Goal: Task Accomplishment & Management: Use online tool/utility

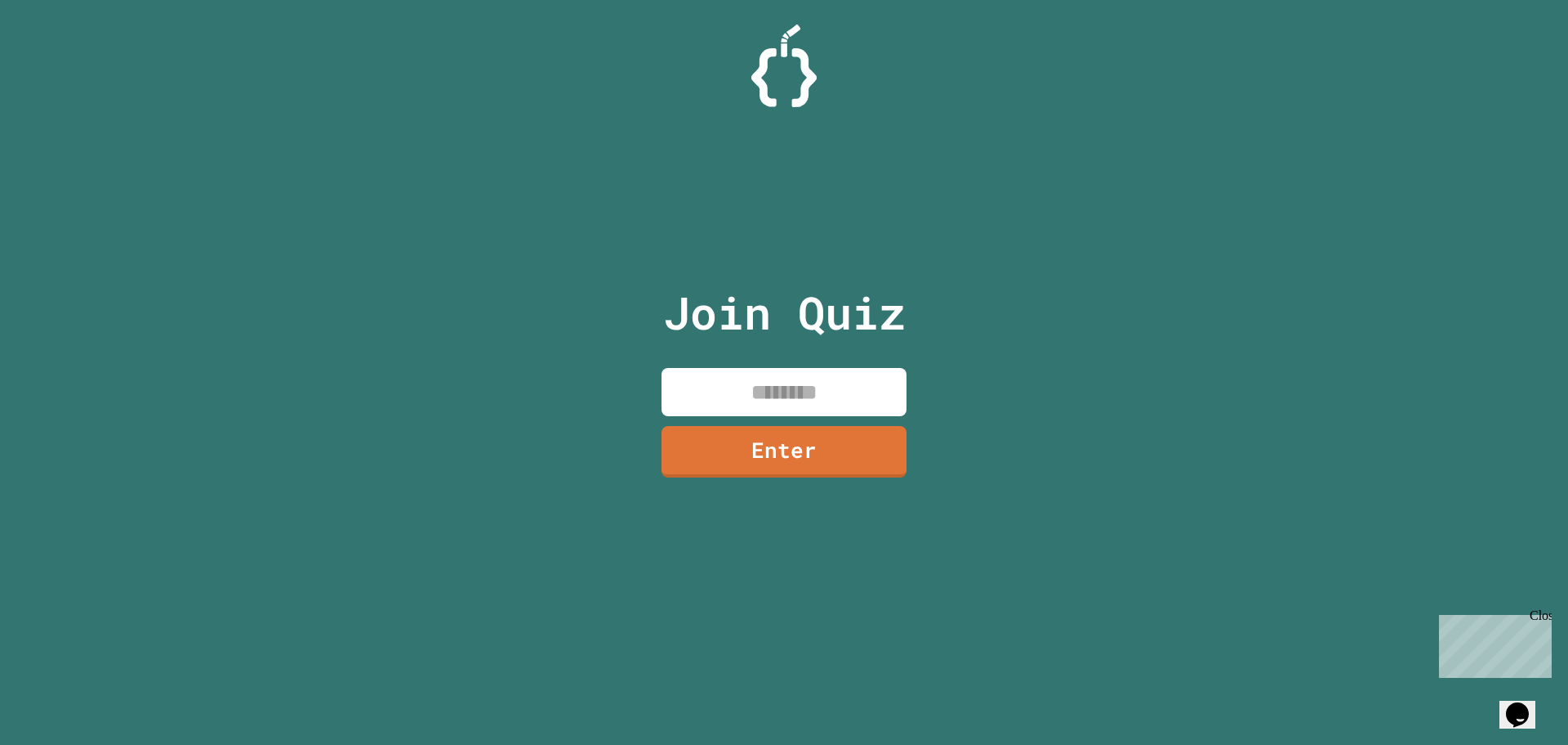
click at [747, 375] on input at bounding box center [784, 391] width 245 height 48
type input "********"
click at [800, 440] on link "Enter" at bounding box center [784, 450] width 242 height 54
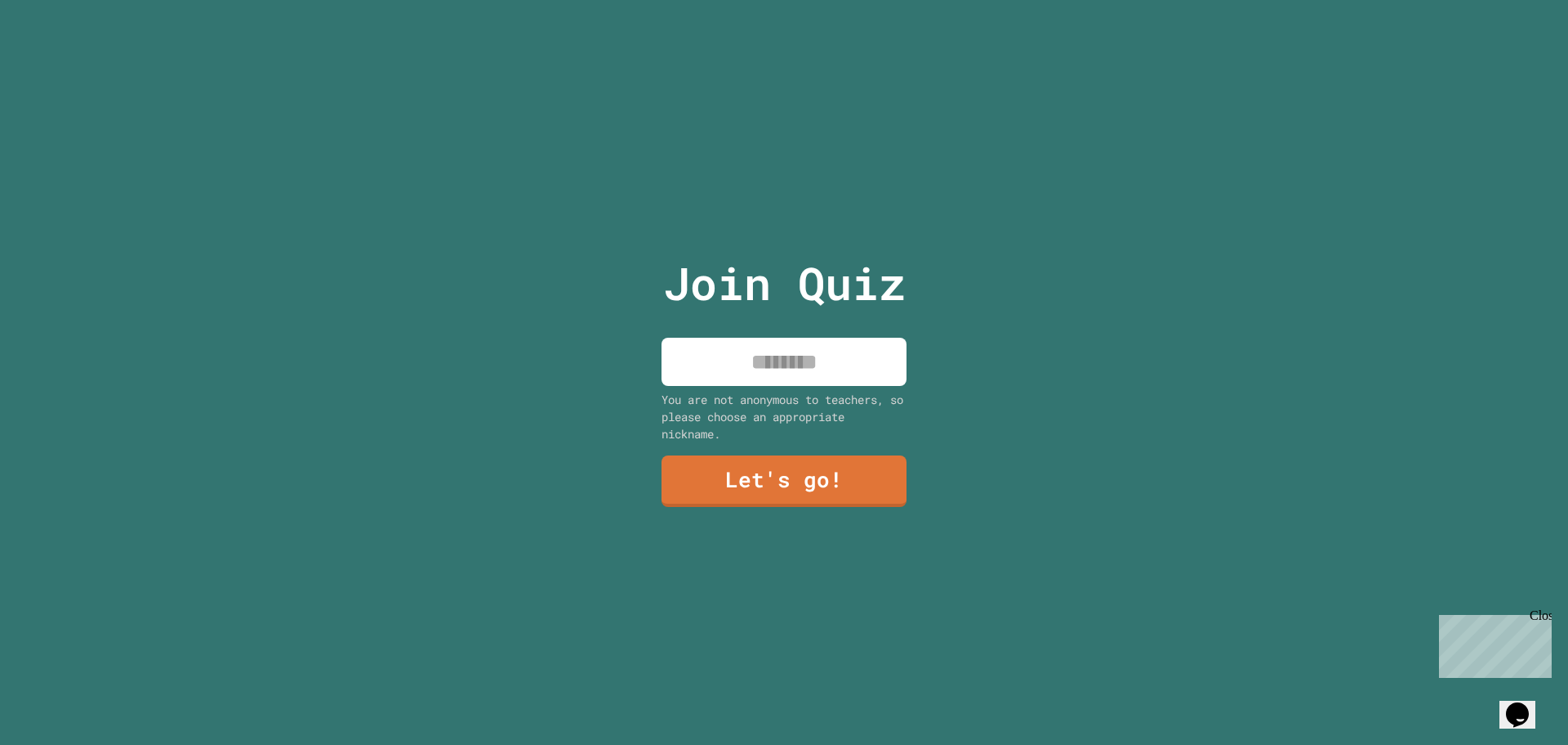
click at [762, 360] on input at bounding box center [784, 362] width 245 height 48
type input "*******"
click at [834, 473] on link "Let's go!" at bounding box center [784, 478] width 234 height 54
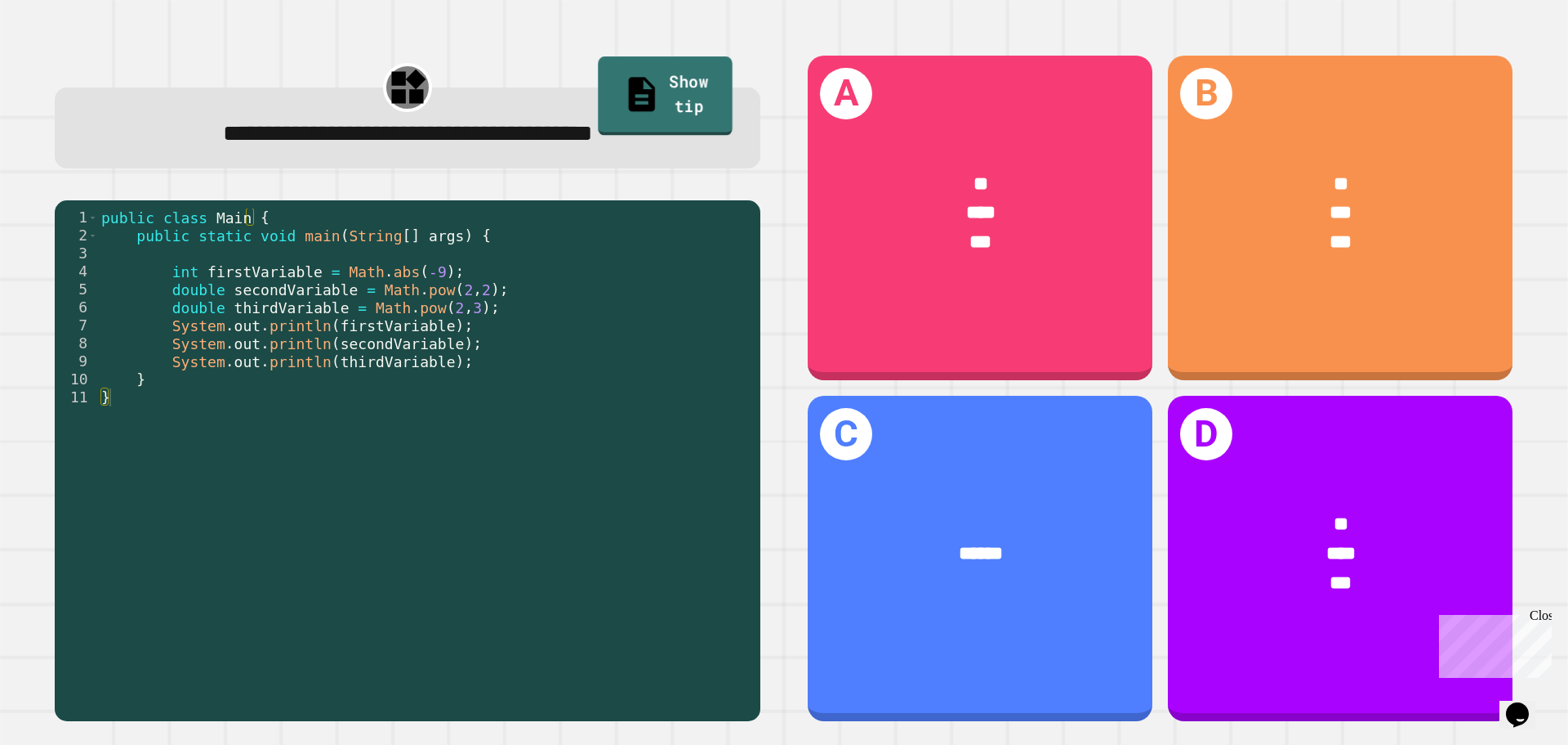
click at [628, 89] on icon at bounding box center [641, 95] width 26 height 35
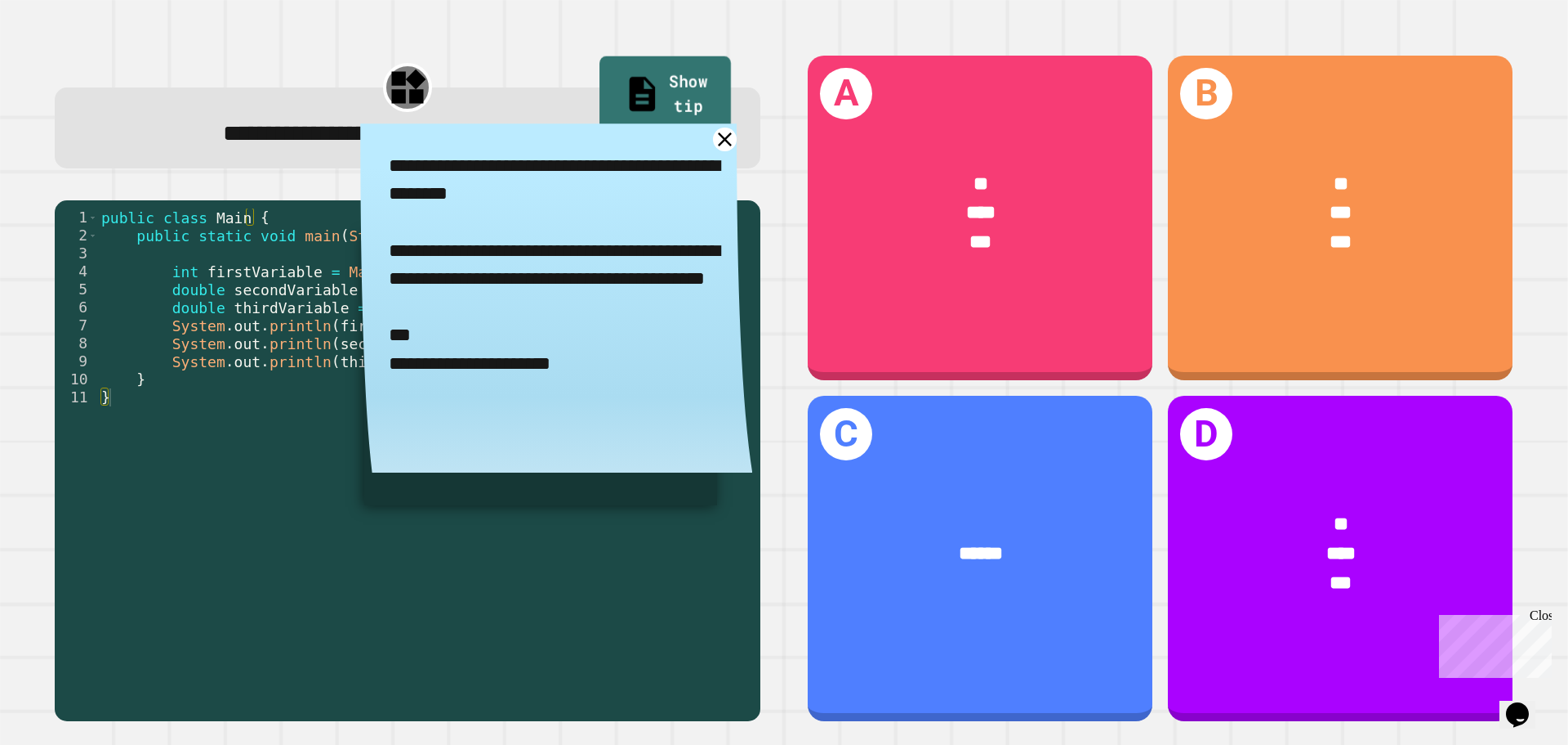
click at [613, 101] on link "Show tip" at bounding box center [665, 96] width 131 height 79
click at [717, 141] on icon at bounding box center [725, 139] width 17 height 17
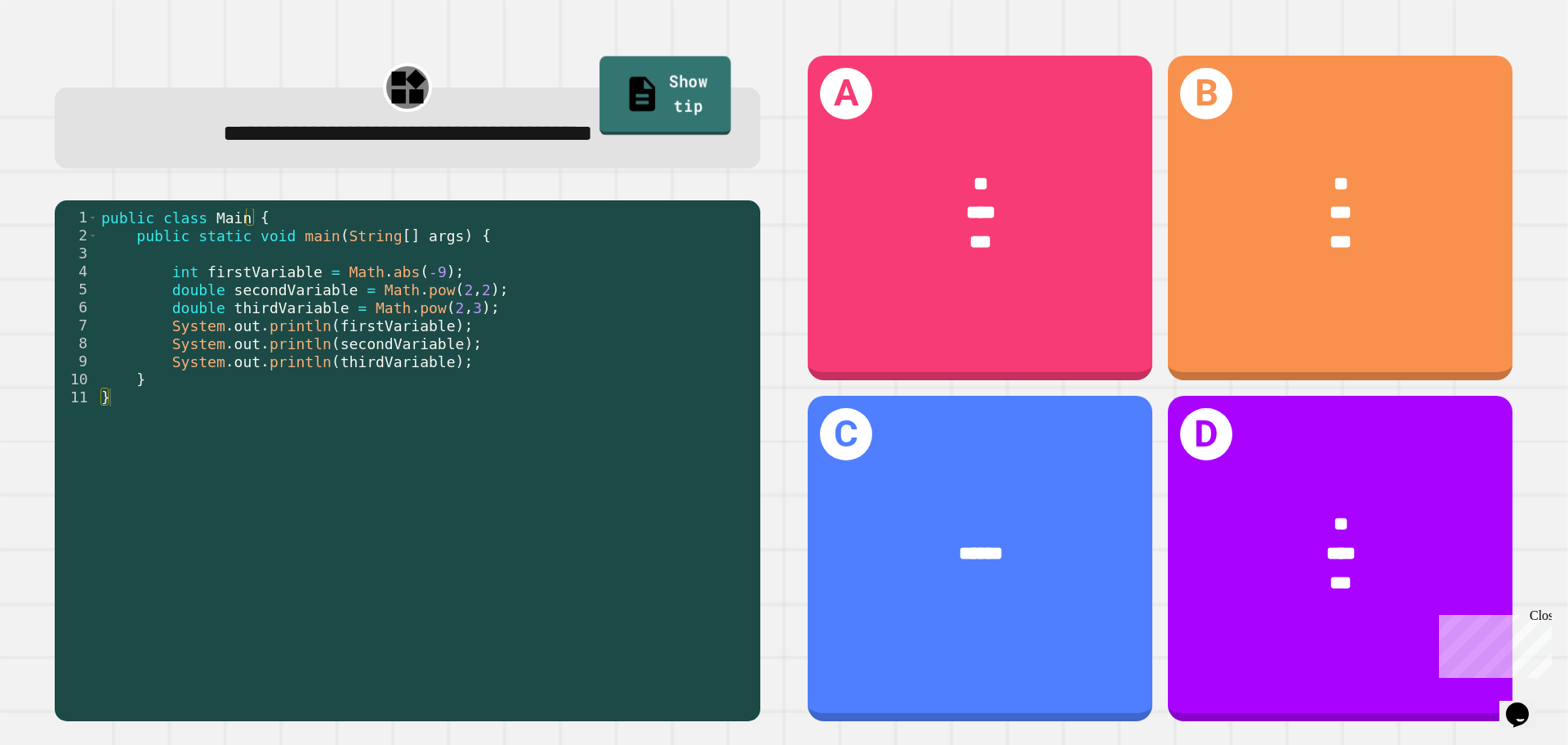
click at [642, 77] on link "Show tip" at bounding box center [665, 96] width 131 height 79
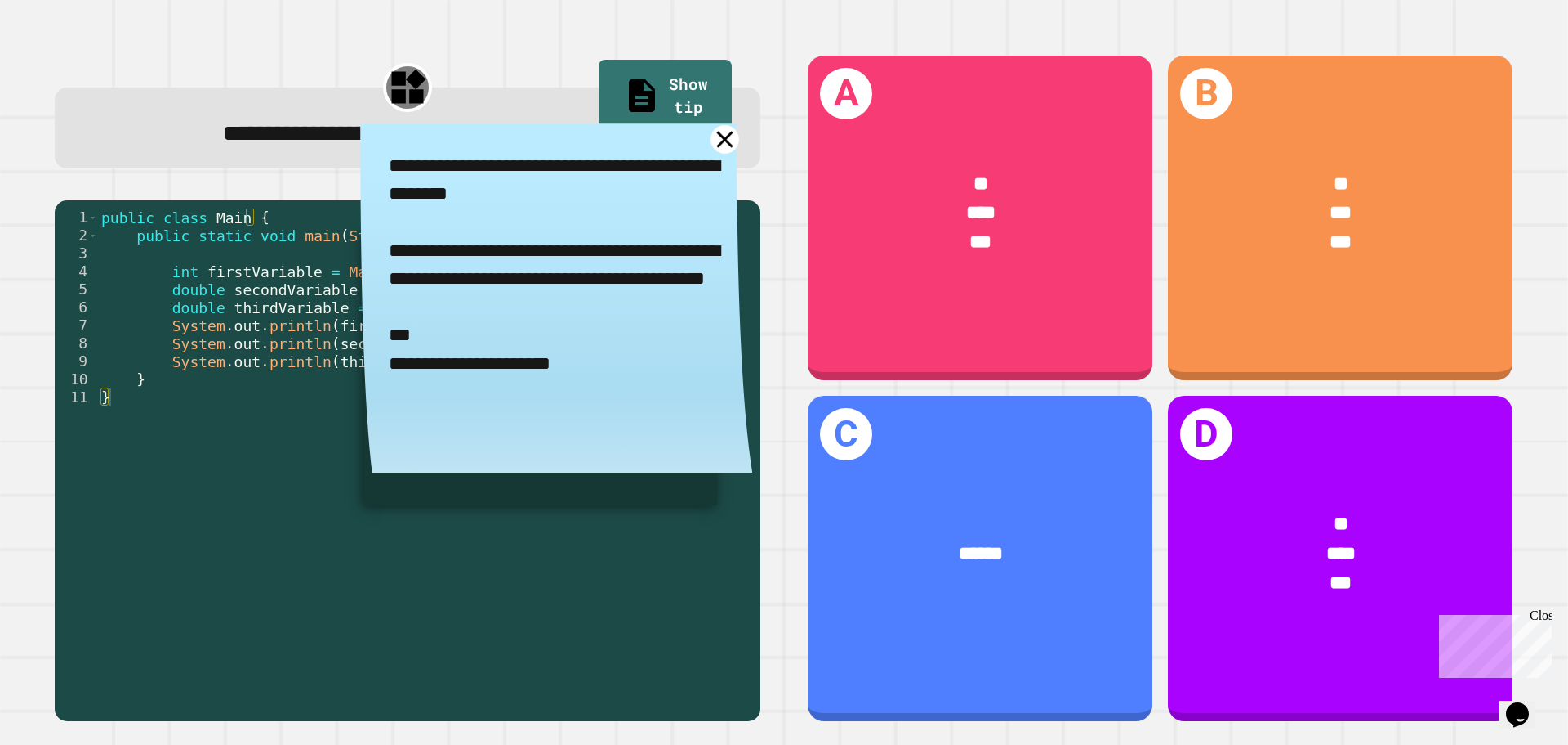
click at [715, 149] on icon at bounding box center [725, 139] width 29 height 29
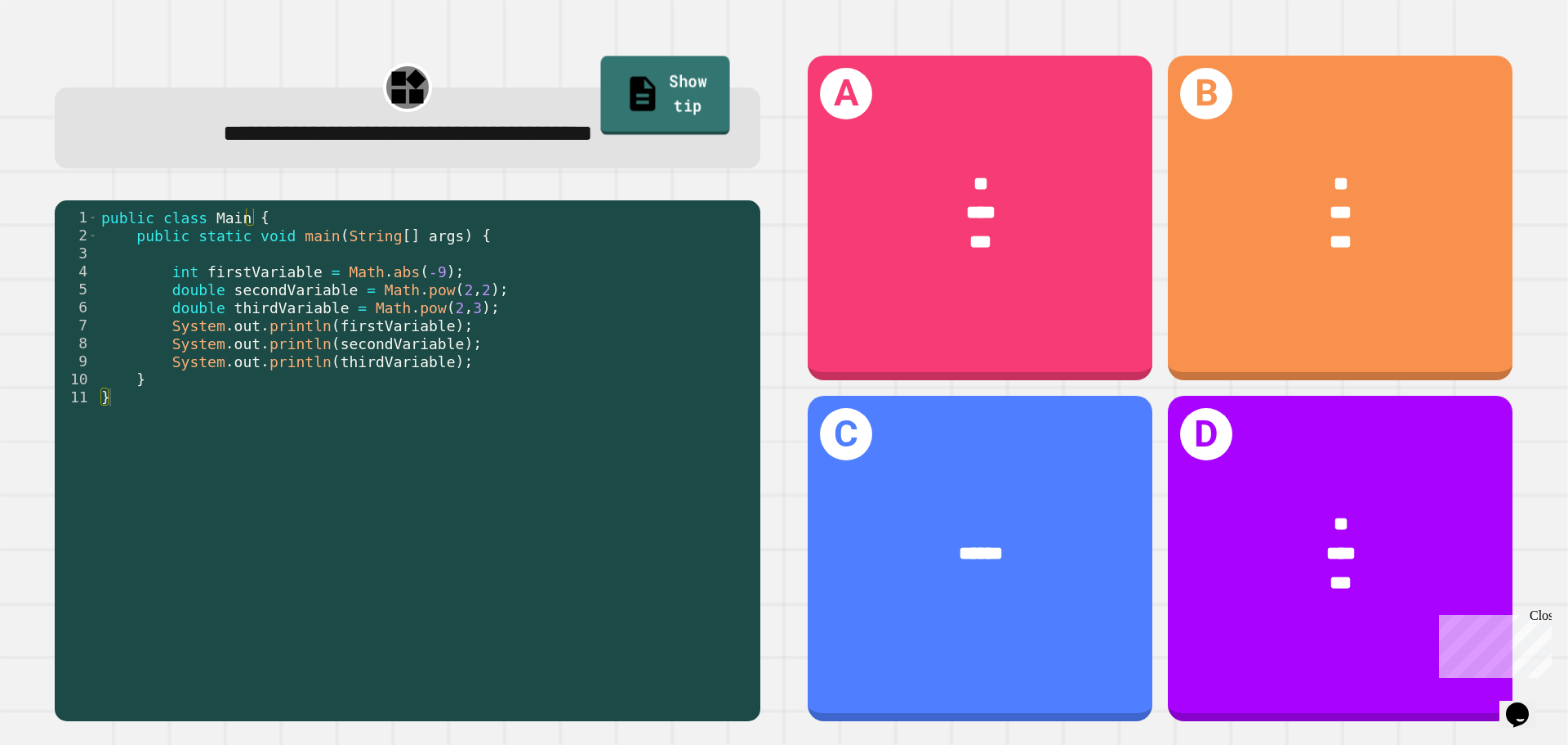
click at [634, 95] on link "Show tip" at bounding box center [666, 96] width 129 height 79
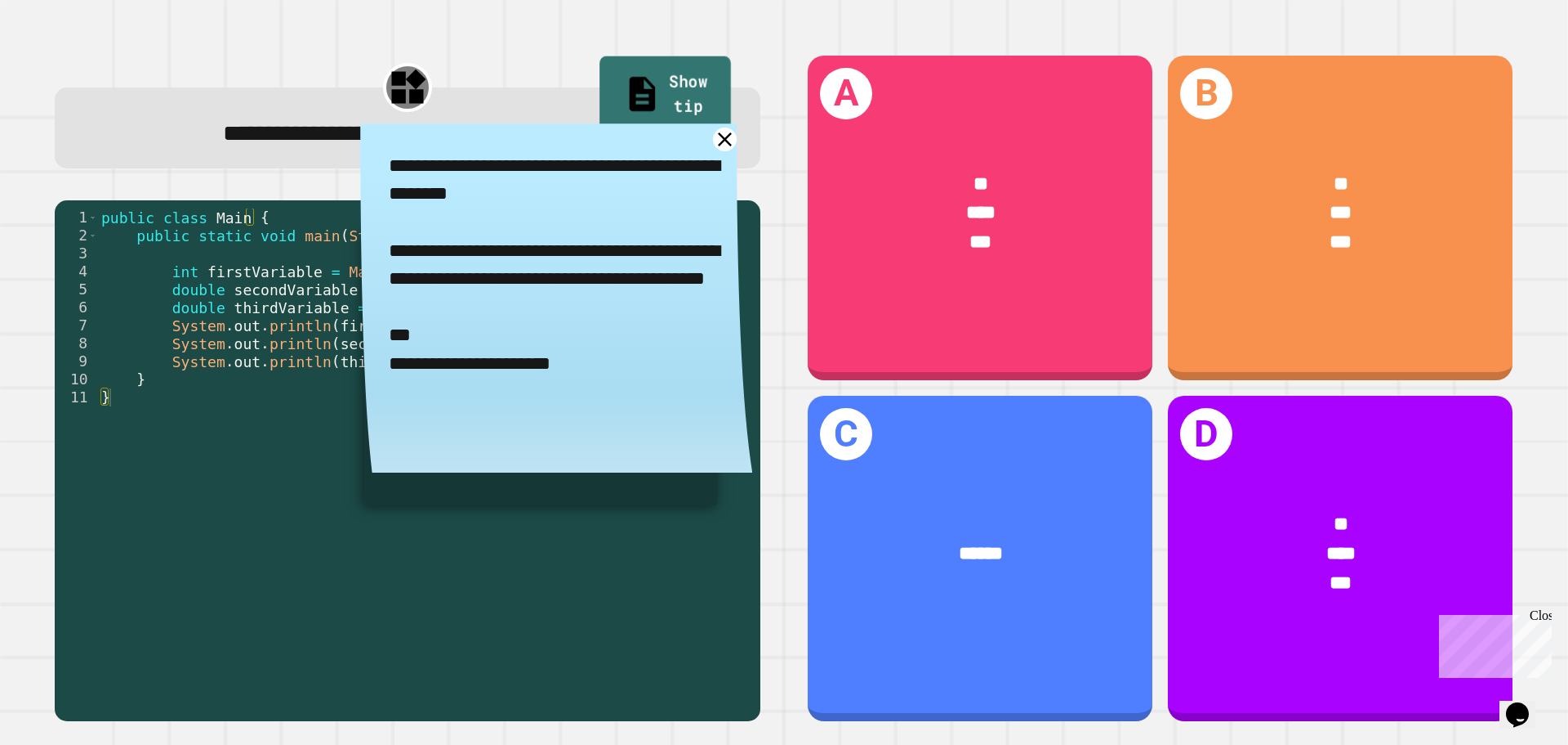
click at [634, 95] on link "Show tip" at bounding box center [665, 96] width 131 height 79
click at [711, 135] on link at bounding box center [725, 139] width 29 height 29
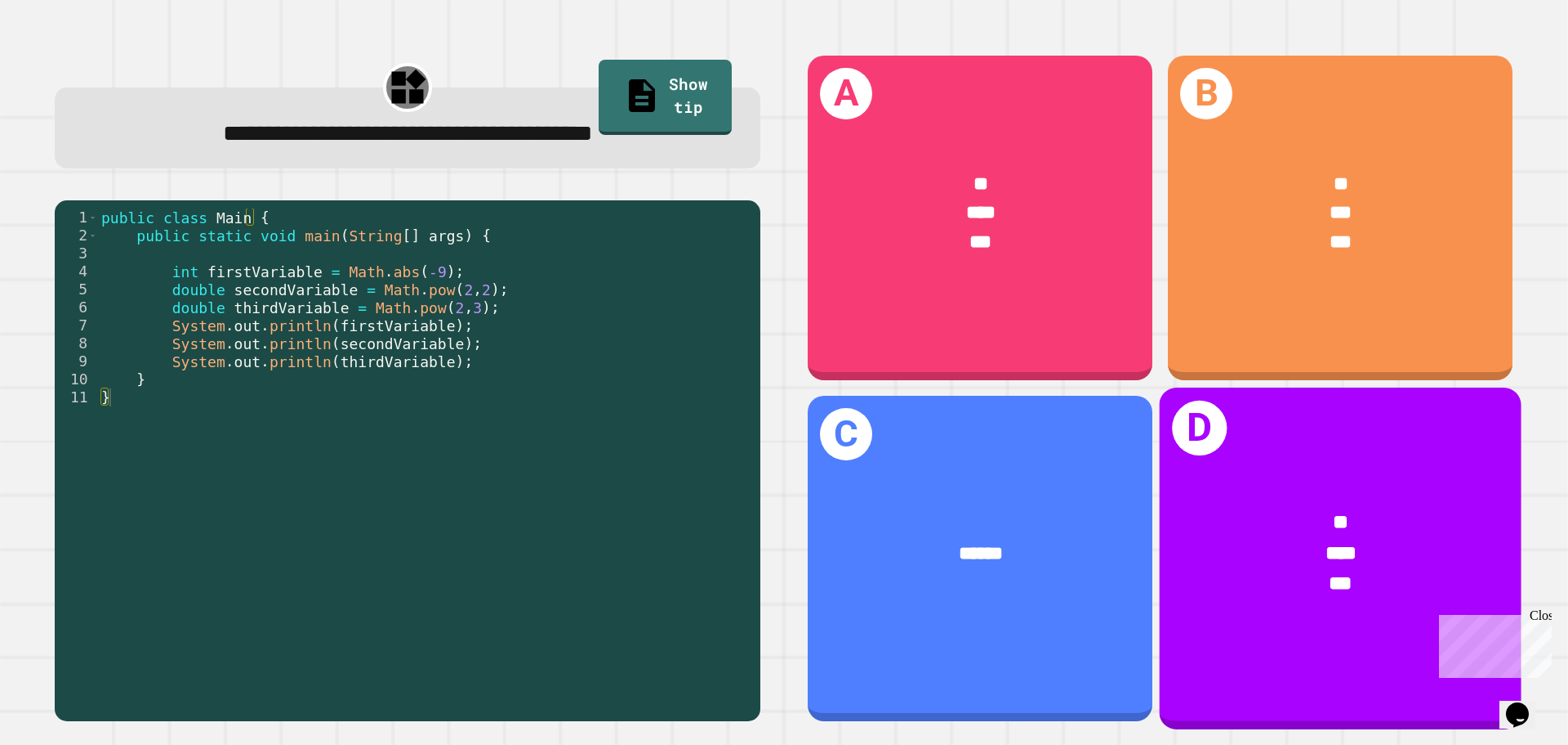
click at [1378, 570] on div "***" at bounding box center [1340, 585] width 281 height 31
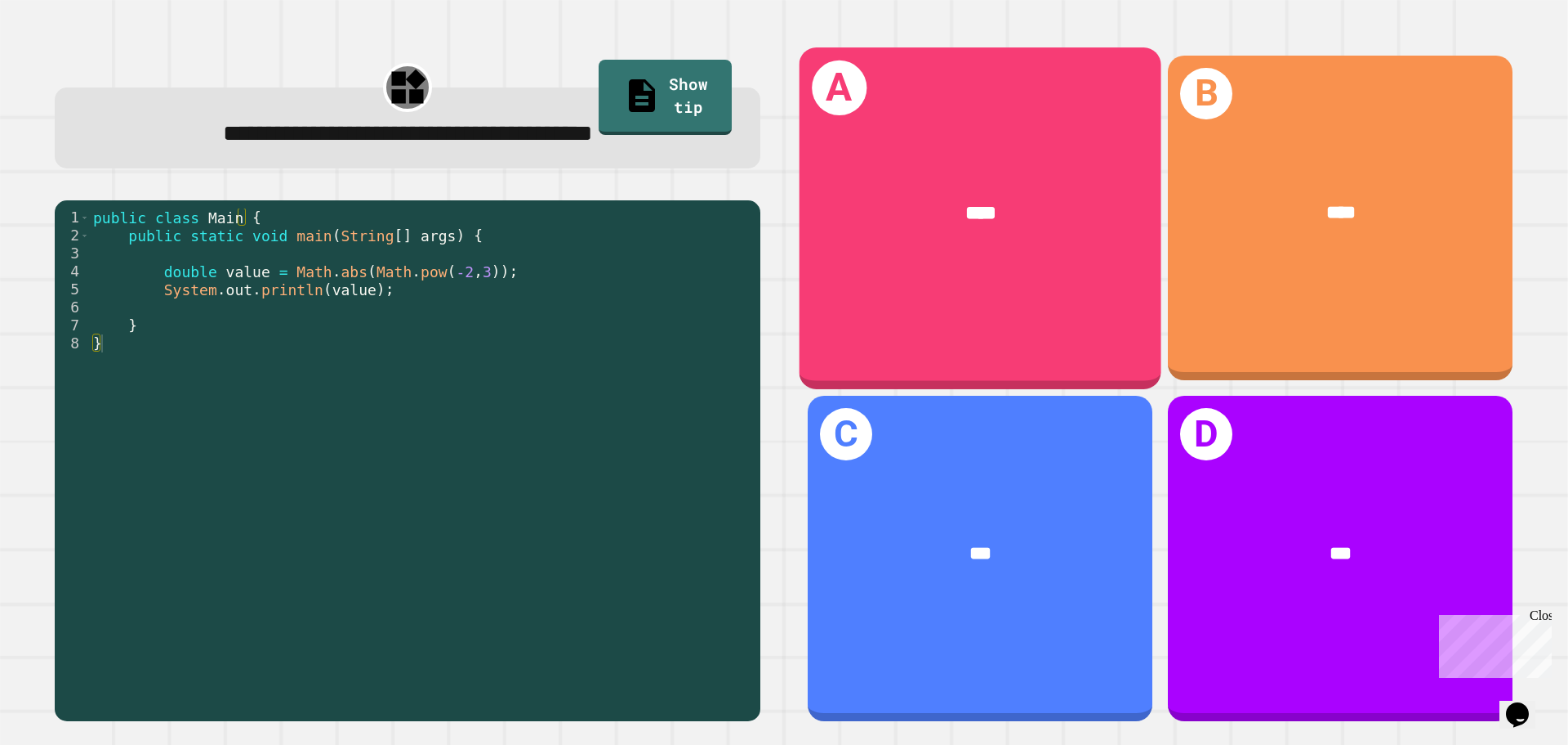
click at [849, 227] on div "****" at bounding box center [980, 212] width 361 height 110
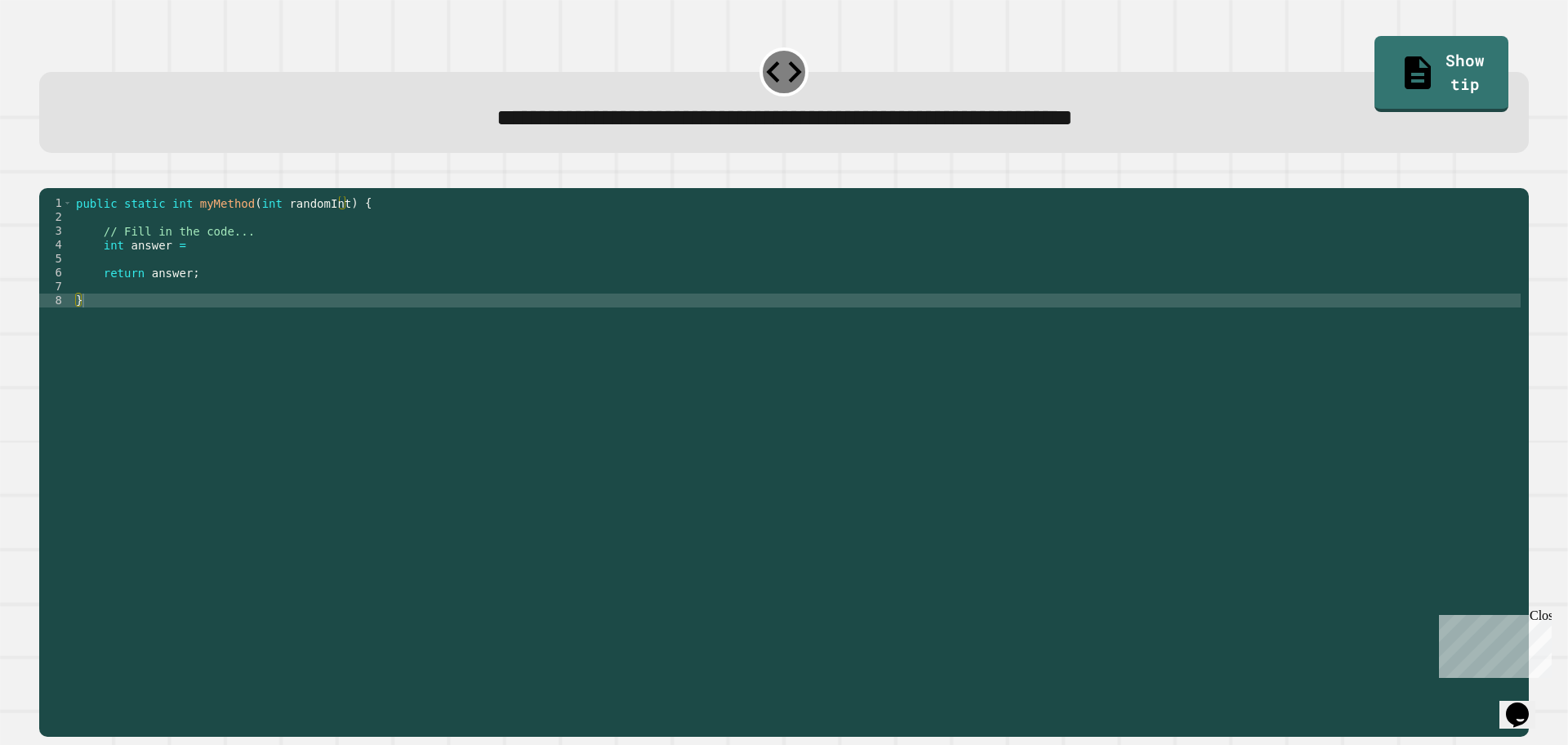
click at [281, 262] on div "public static int myMethod ( int randomInt ) { // Fill in the code... int answe…" at bounding box center [797, 447] width 1448 height 500
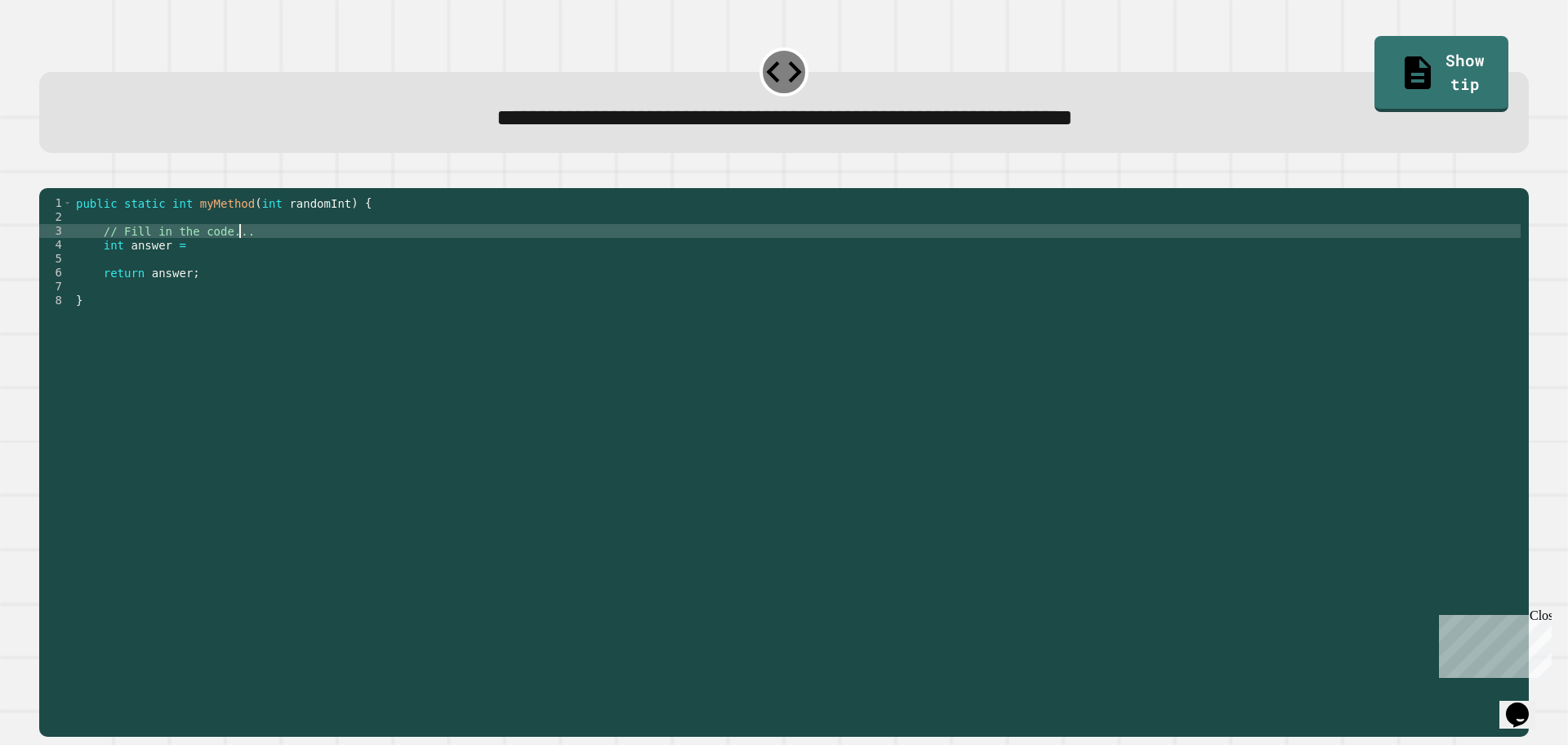
type textarea "**********"
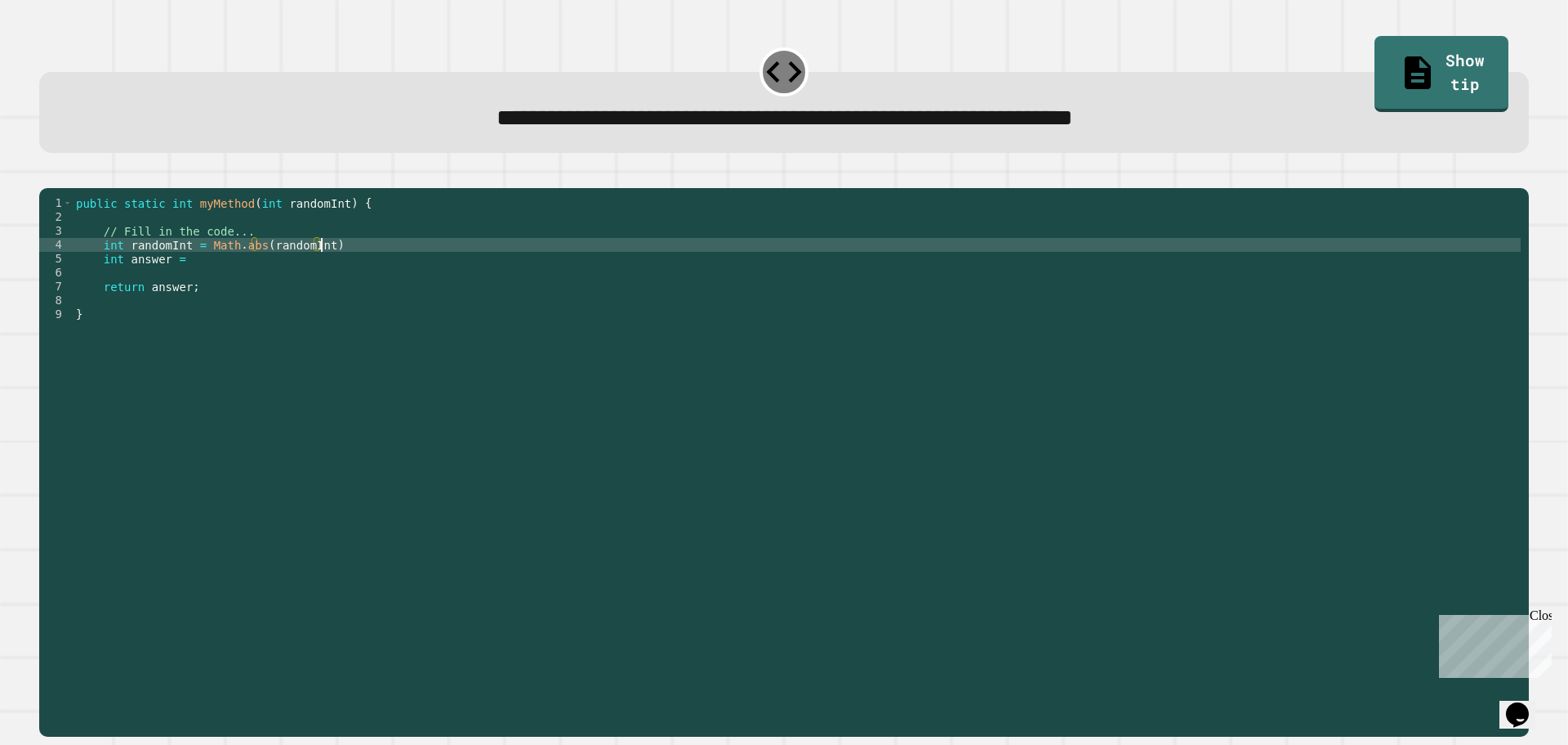
scroll to position [0, 17]
click at [318, 262] on div "public static int myMethod ( int randomInt ) { // Fill in the code... int rando…" at bounding box center [797, 447] width 1448 height 500
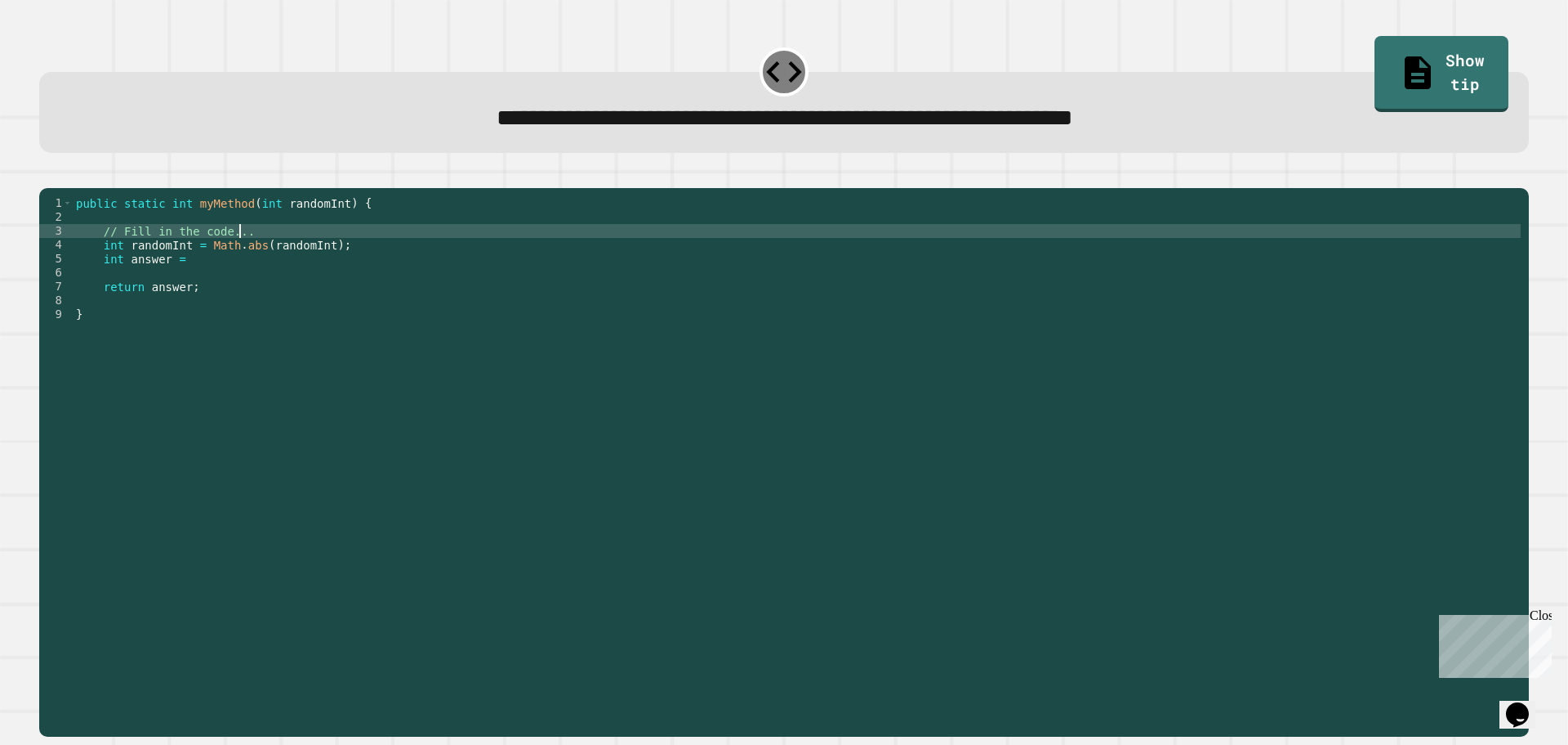
scroll to position [0, 11]
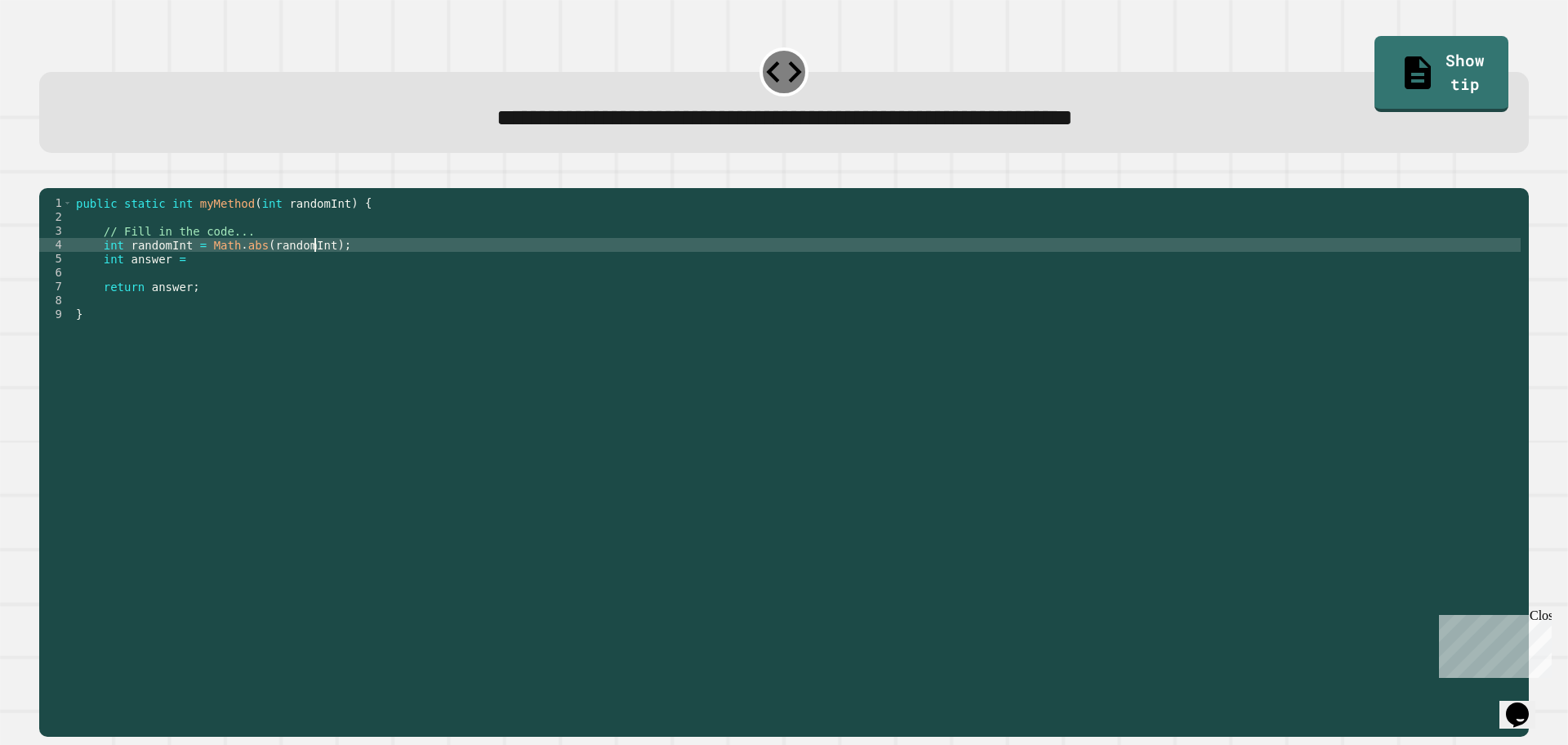
click at [314, 269] on div "public static int myMethod ( int randomInt ) { // Fill in the code... int rando…" at bounding box center [797, 447] width 1448 height 500
click at [63, 187] on icon "button" at bounding box center [58, 185] width 9 height 12
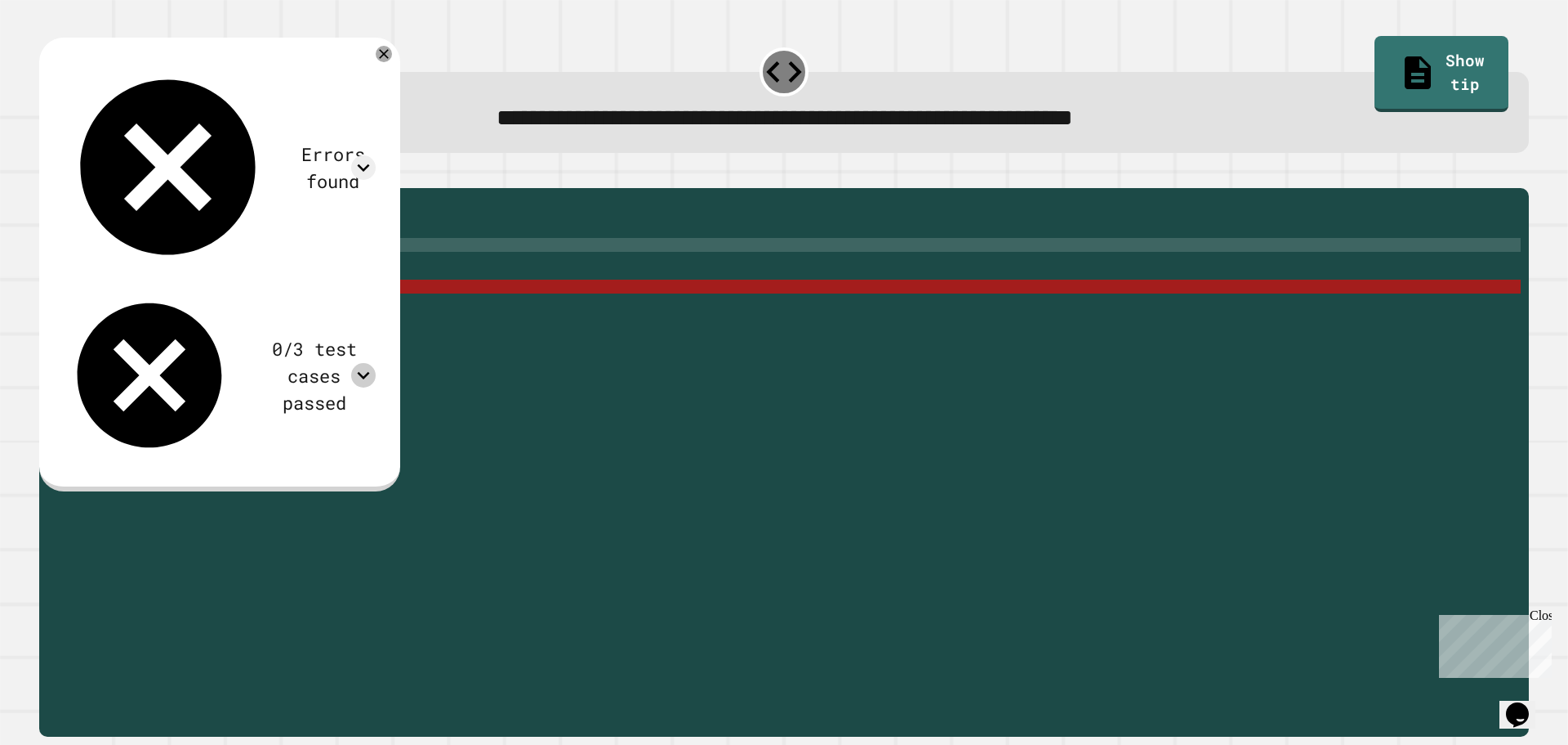
click at [375, 363] on icon at bounding box center [363, 374] width 25 height 25
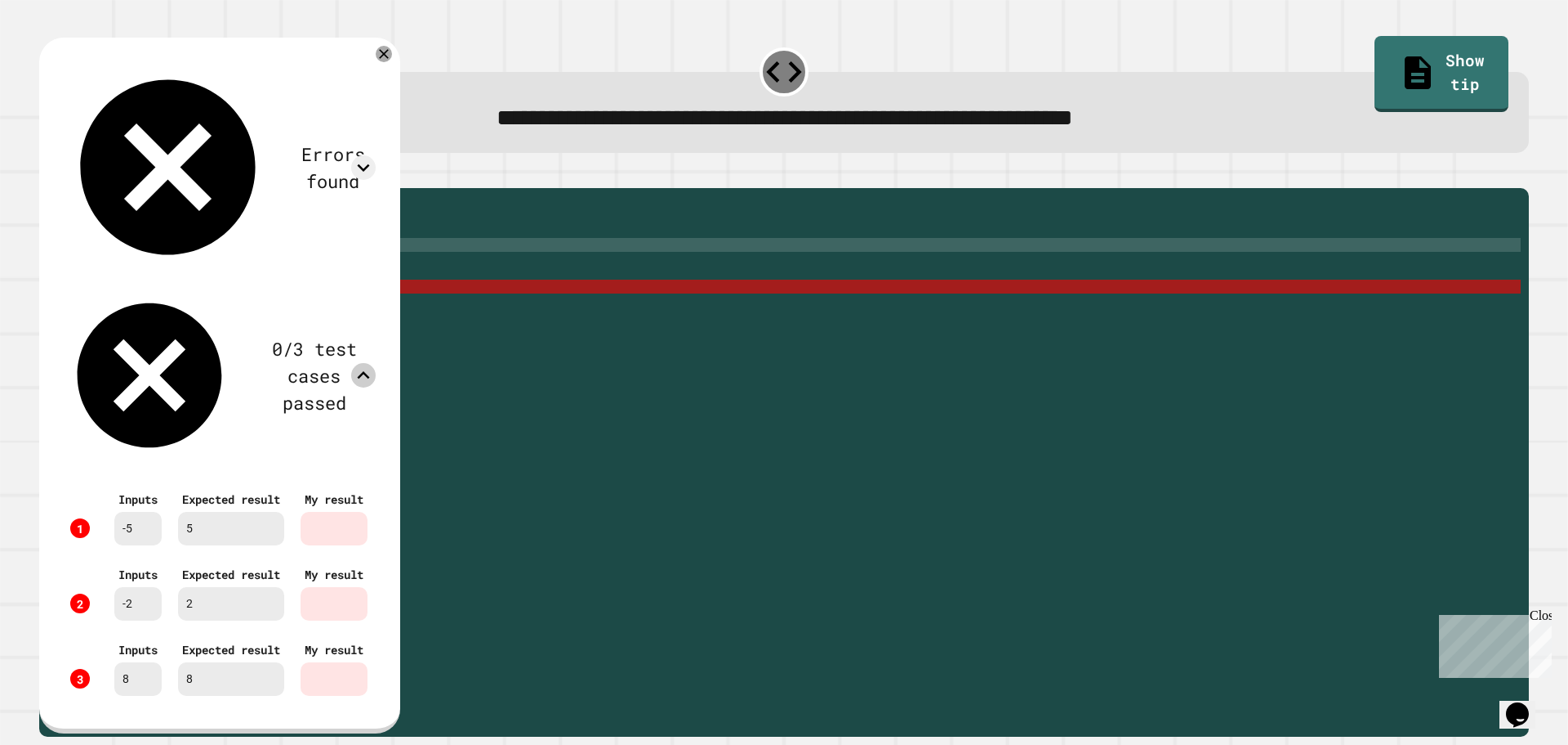
scroll to position [0, 0]
click at [375, 155] on icon at bounding box center [363, 167] width 25 height 25
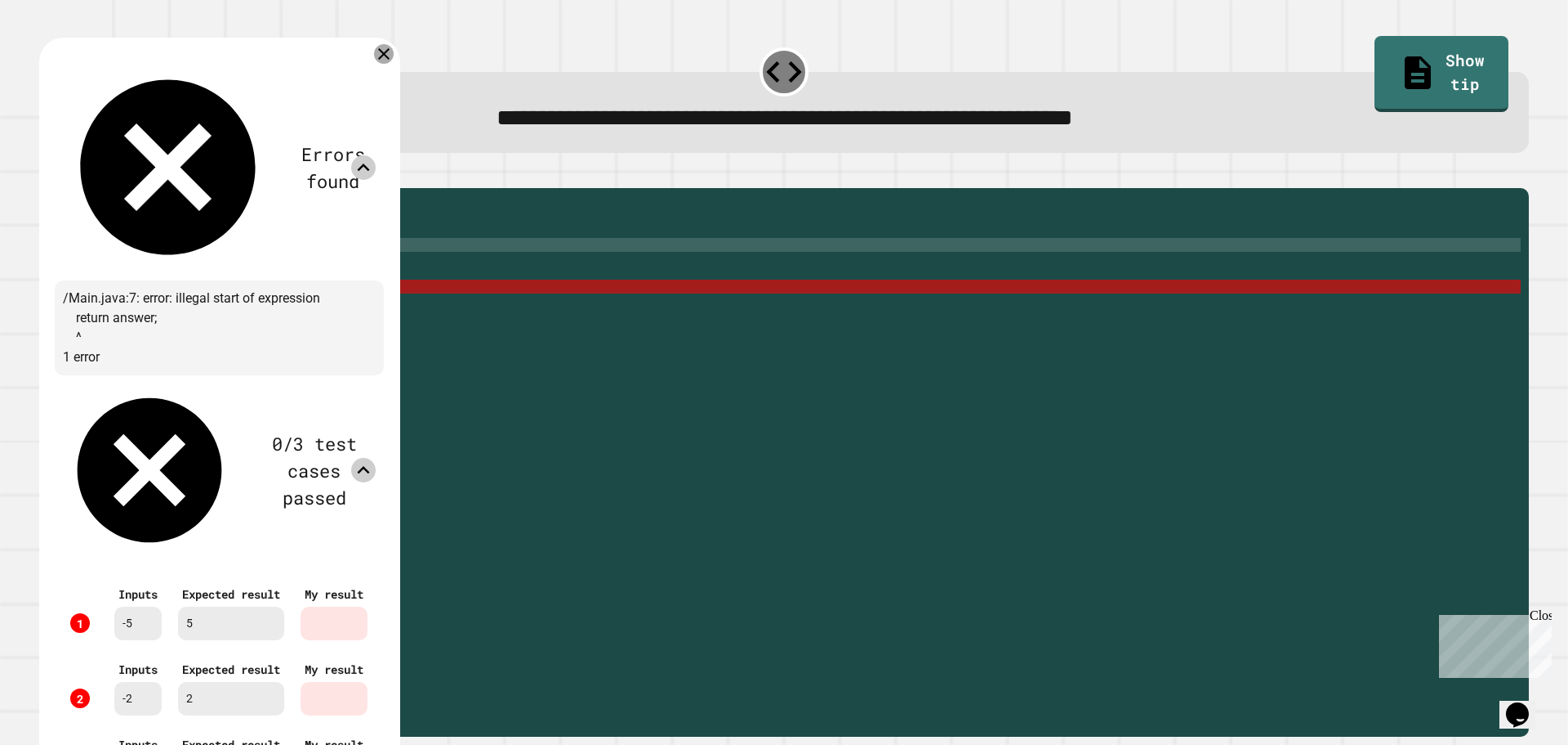
click at [390, 59] on icon at bounding box center [384, 54] width 12 height 12
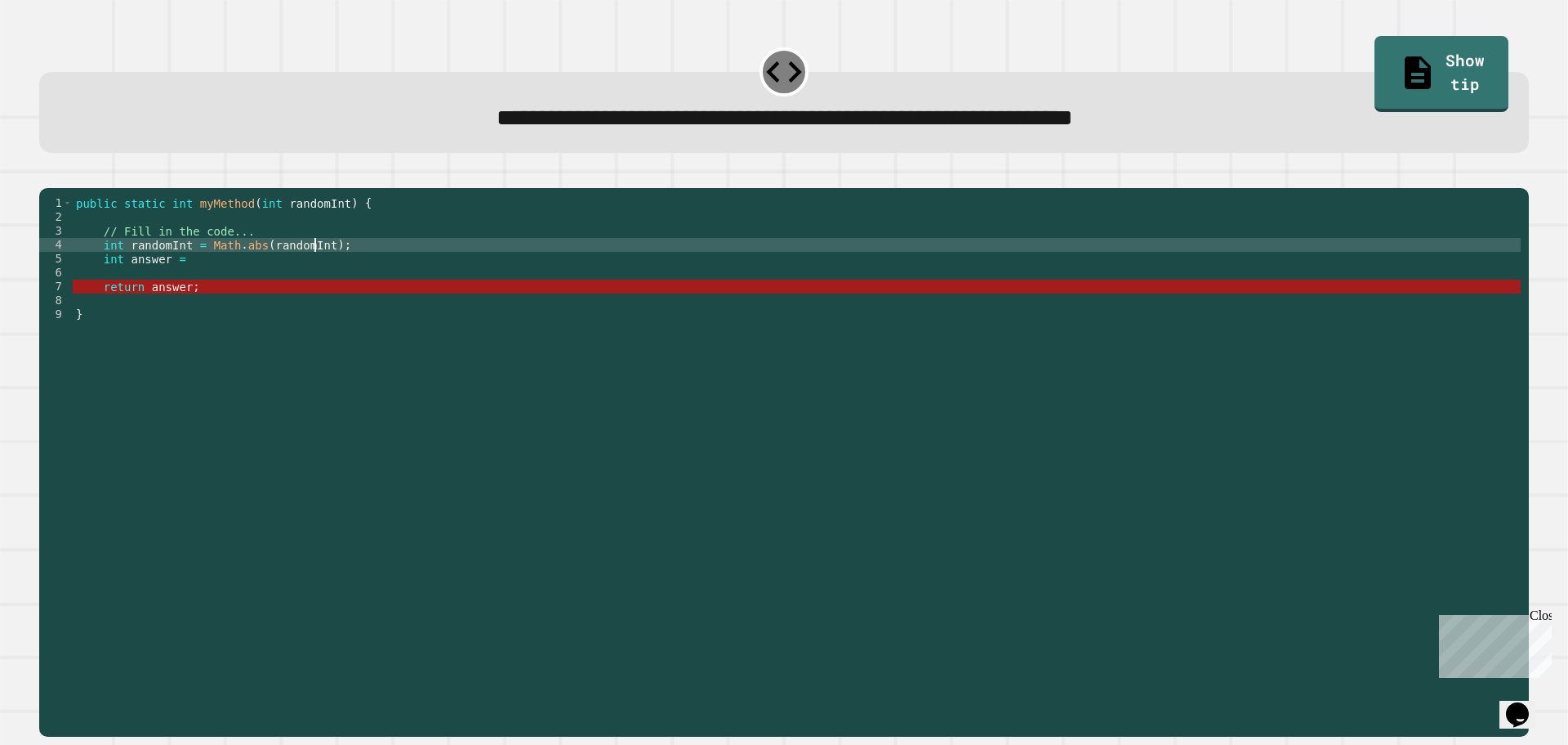
click at [316, 270] on div "public static int myMethod ( int randomInt ) { // Fill in the code... int rando…" at bounding box center [797, 447] width 1448 height 500
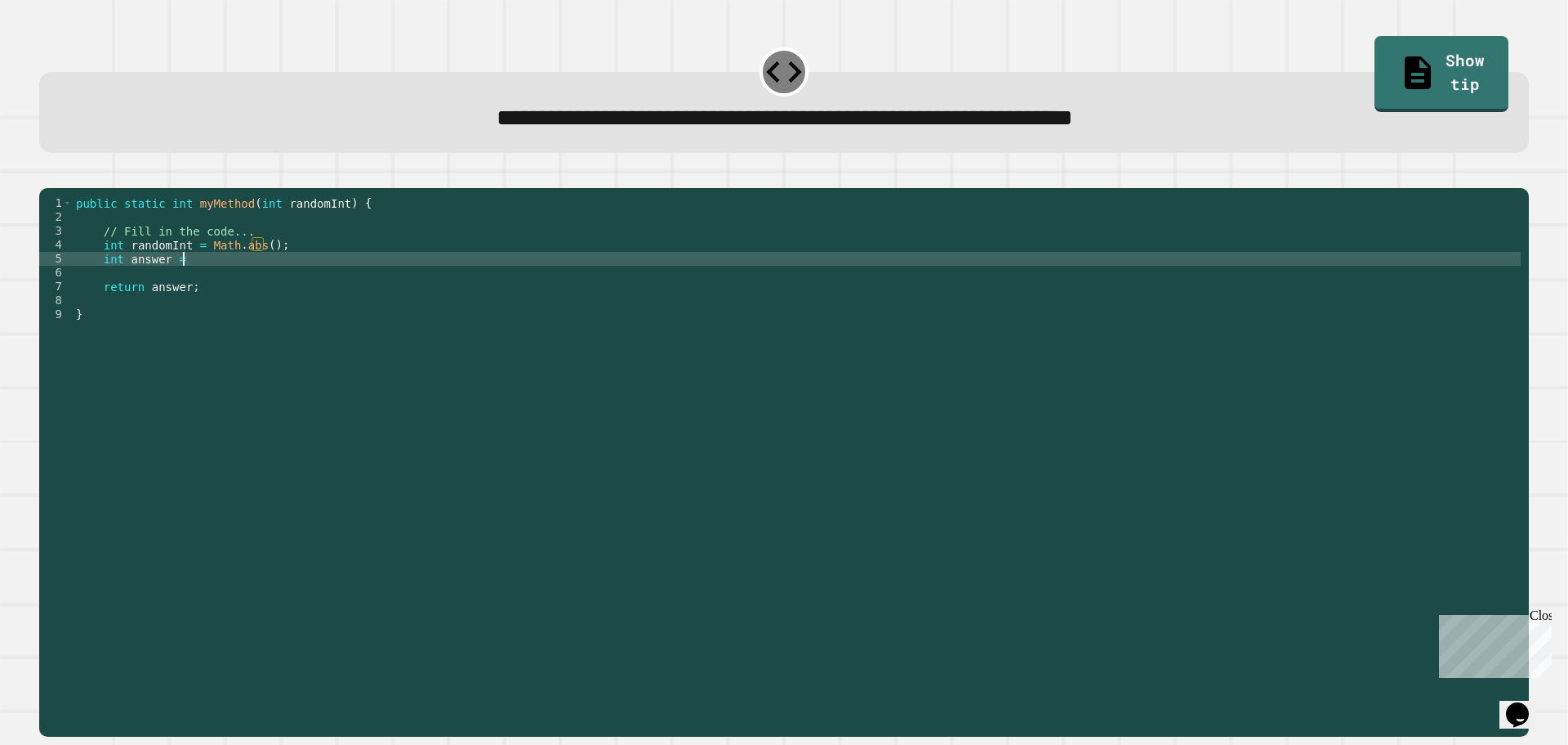
click at [245, 285] on div "public static int myMethod ( int randomInt ) { // Fill in the code... int rando…" at bounding box center [797, 447] width 1448 height 500
click at [47, 175] on icon "button" at bounding box center [47, 175] width 0 height 0
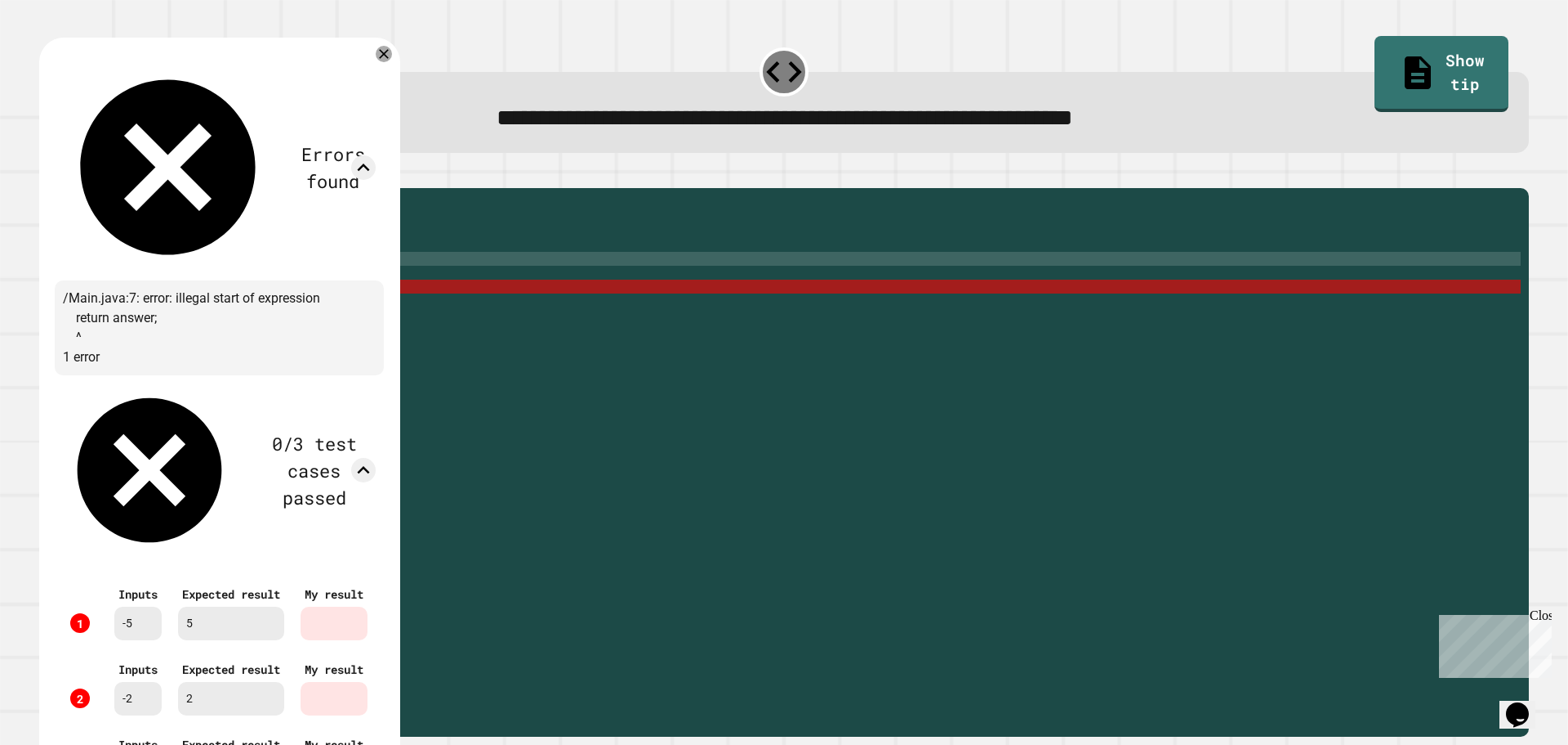
scroll to position [0, 0]
click at [394, 50] on icon at bounding box center [384, 54] width 20 height 20
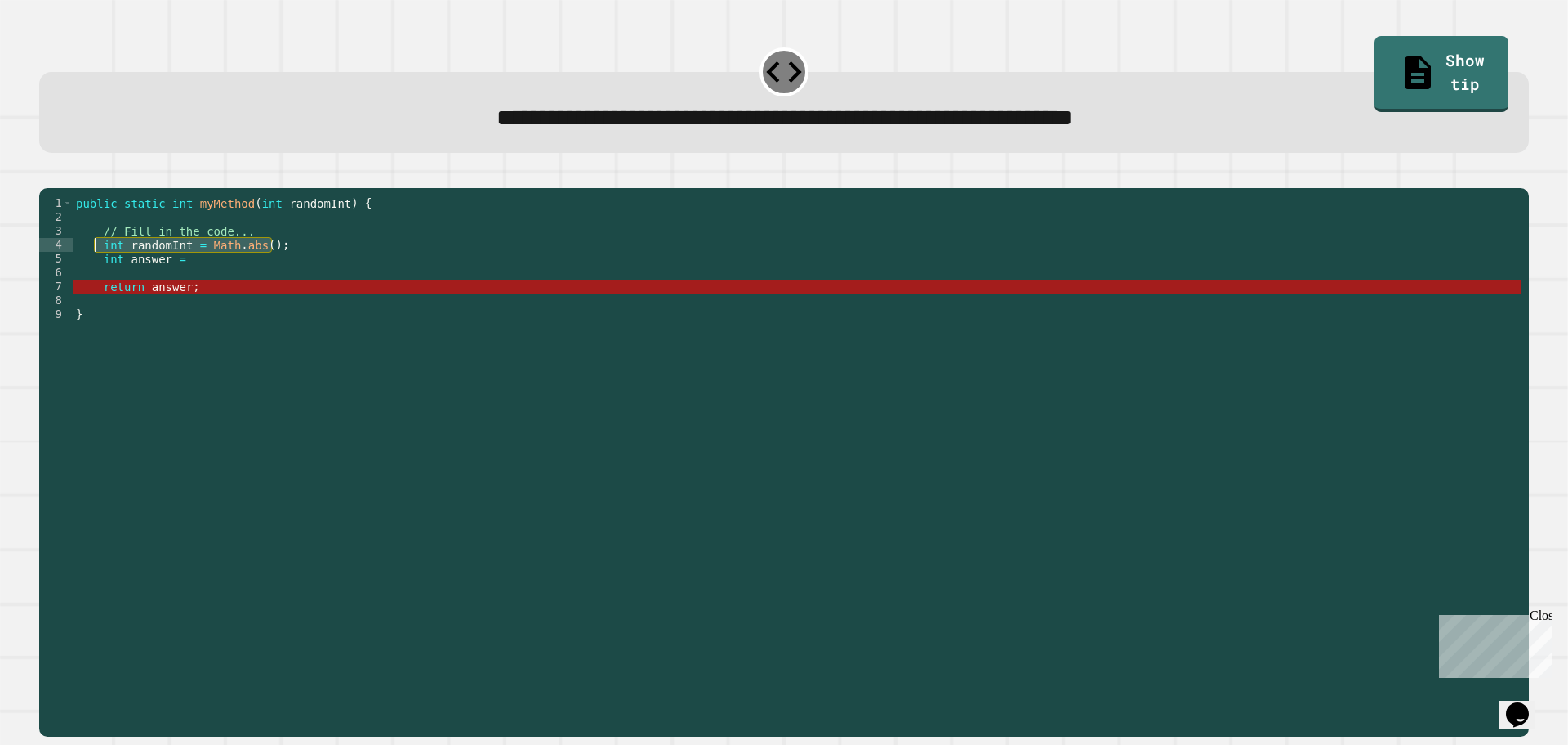
drag, startPoint x: 297, startPoint y: 270, endPoint x: 97, endPoint y: 272, distance: 200.0
click at [97, 272] on div "public static int myMethod ( int randomInt ) { // Fill in the code... int rando…" at bounding box center [797, 447] width 1448 height 500
type textarea "**********"
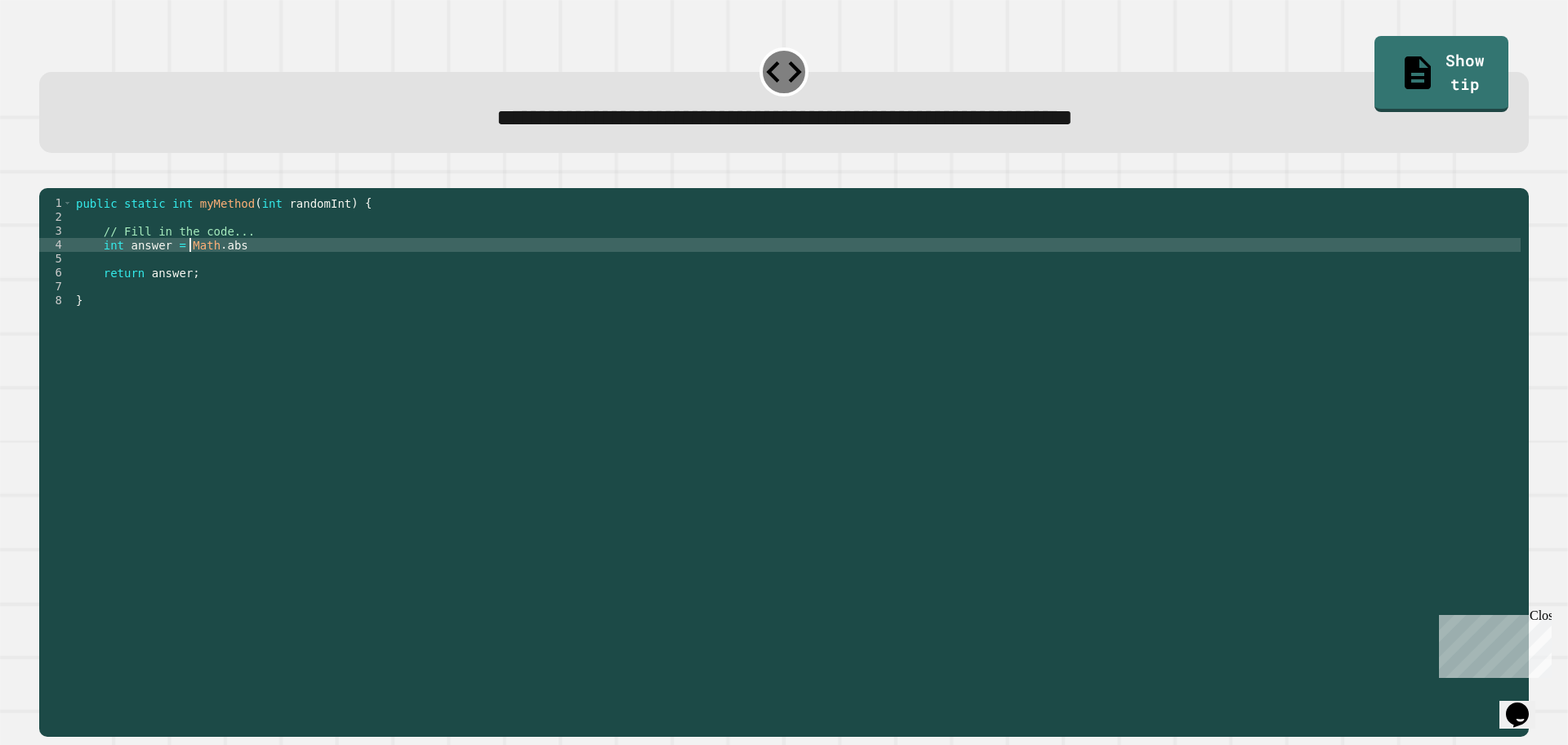
scroll to position [0, 7]
type textarea "**********"
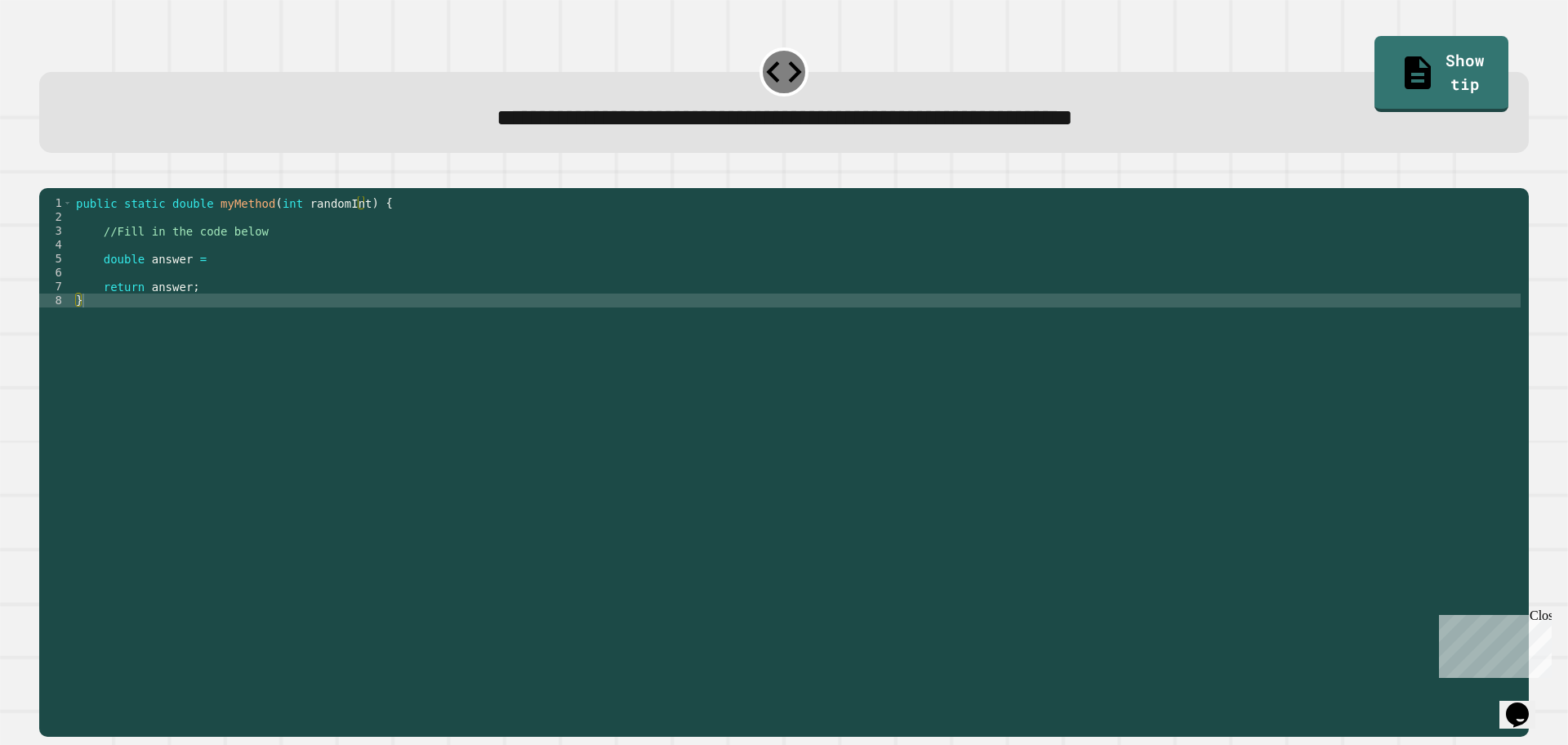
click at [226, 281] on div "public static double myMethod ( int randomInt ) { //Fill in the code below doub…" at bounding box center [797, 447] width 1448 height 500
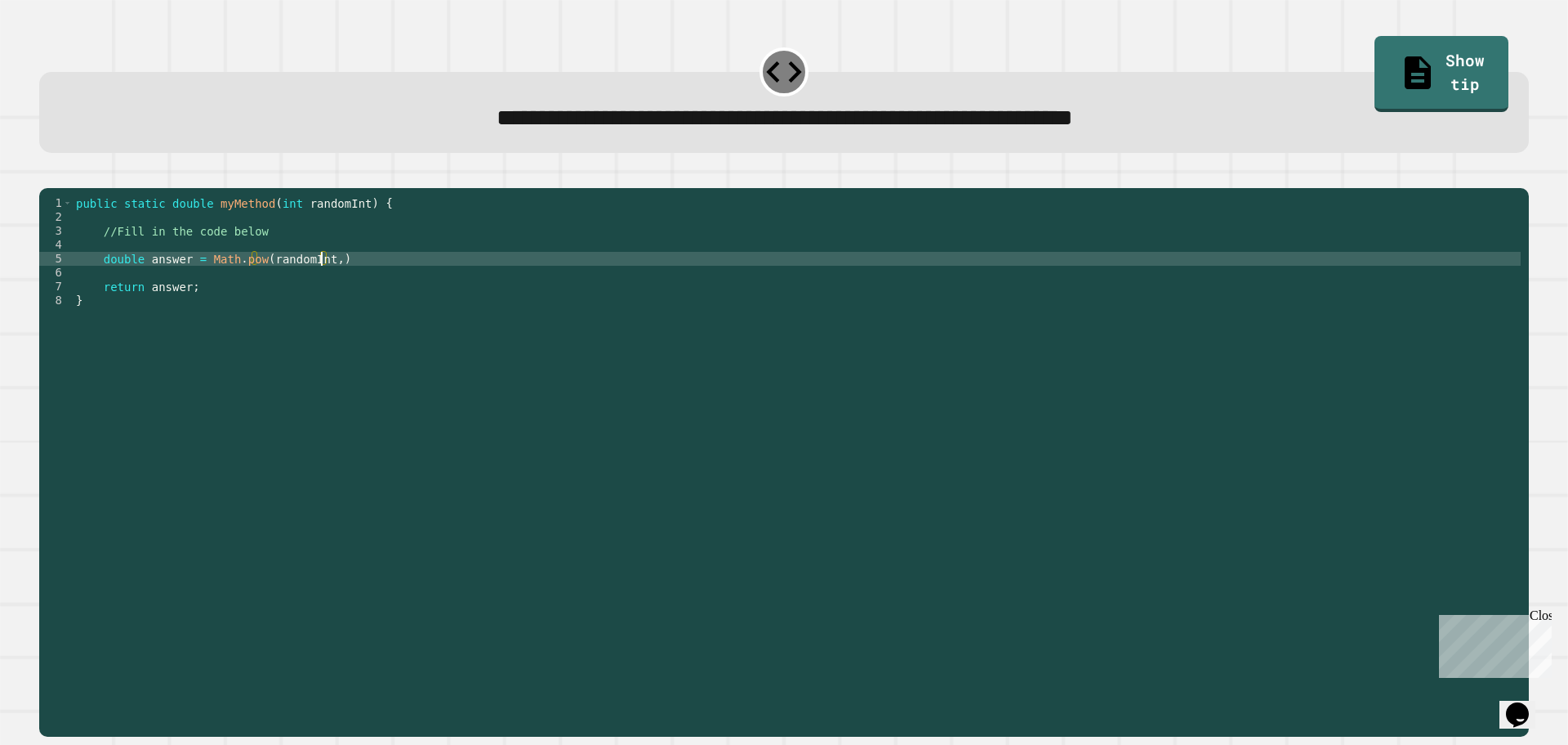
scroll to position [0, 17]
click at [62, 184] on icon "button" at bounding box center [58, 185] width 9 height 12
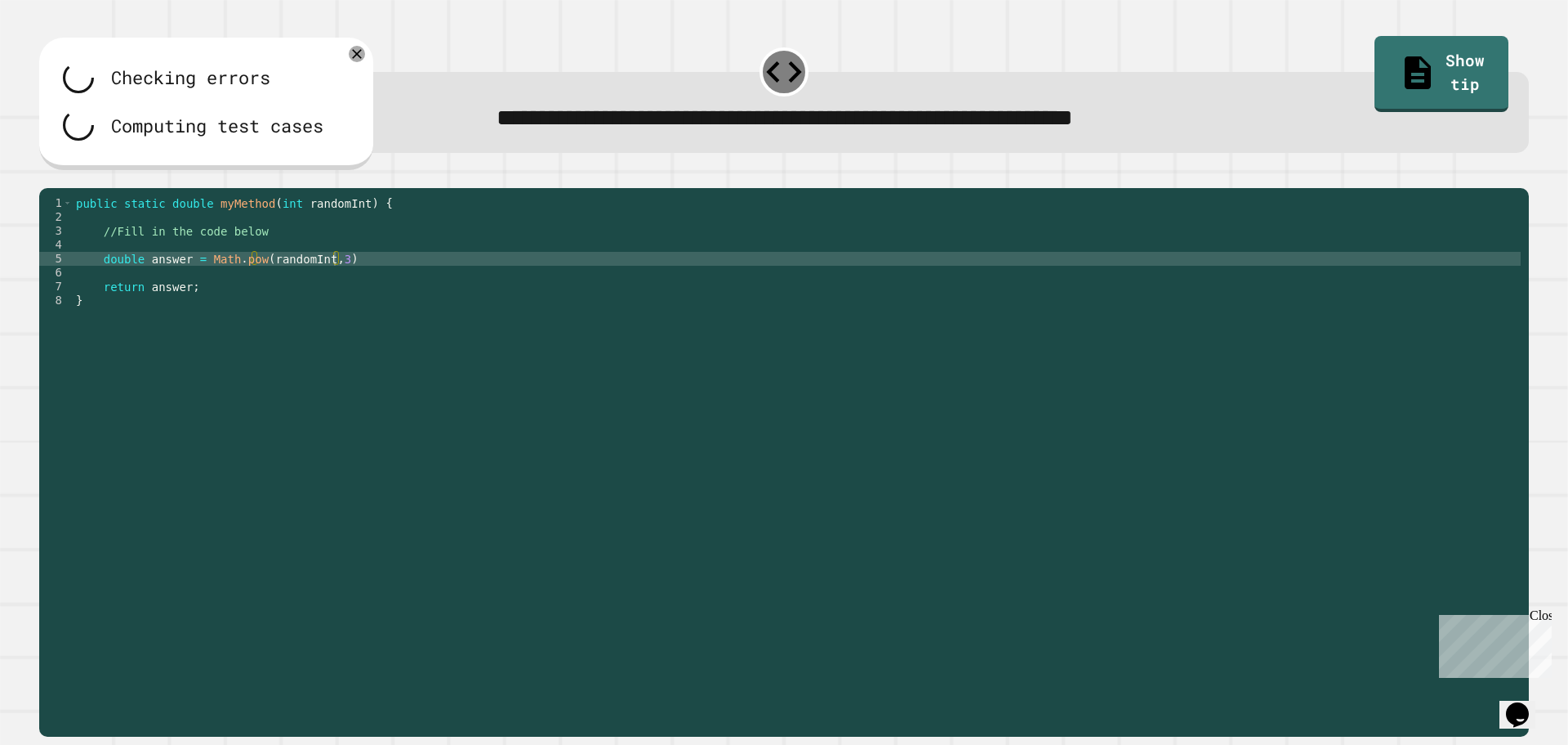
click at [362, 280] on div "public static double myMethod ( int randomInt ) { //Fill in the code below doub…" at bounding box center [797, 447] width 1448 height 500
type textarea "**********"
click at [73, 188] on div at bounding box center [784, 178] width 1490 height 20
drag, startPoint x: 137, startPoint y: 176, endPoint x: 118, endPoint y: 182, distance: 19.9
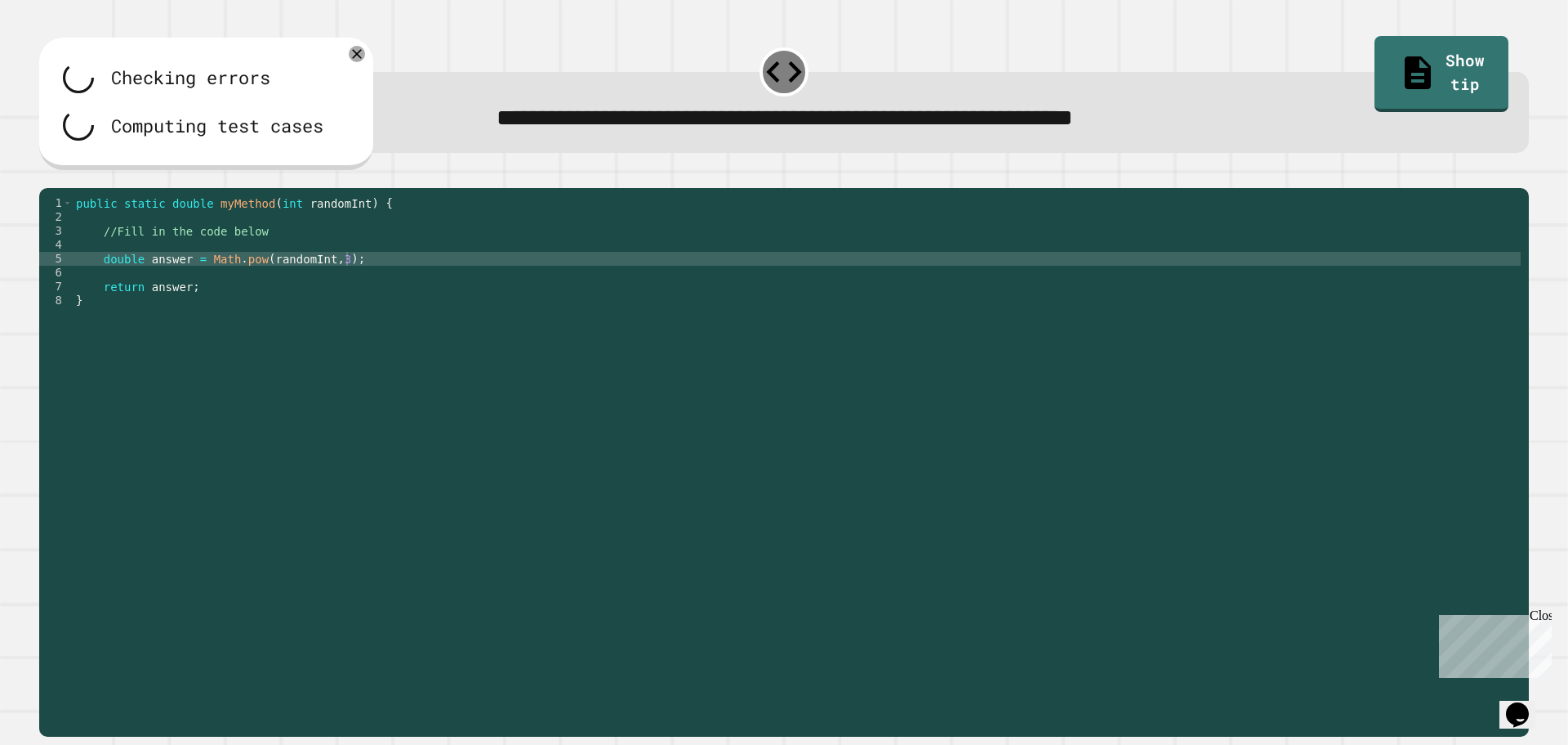
click at [130, 177] on div at bounding box center [784, 178] width 1490 height 20
click at [64, 175] on icon "button" at bounding box center [64, 175] width 0 height 0
click at [78, 189] on icon "button" at bounding box center [73, 185] width 10 height 10
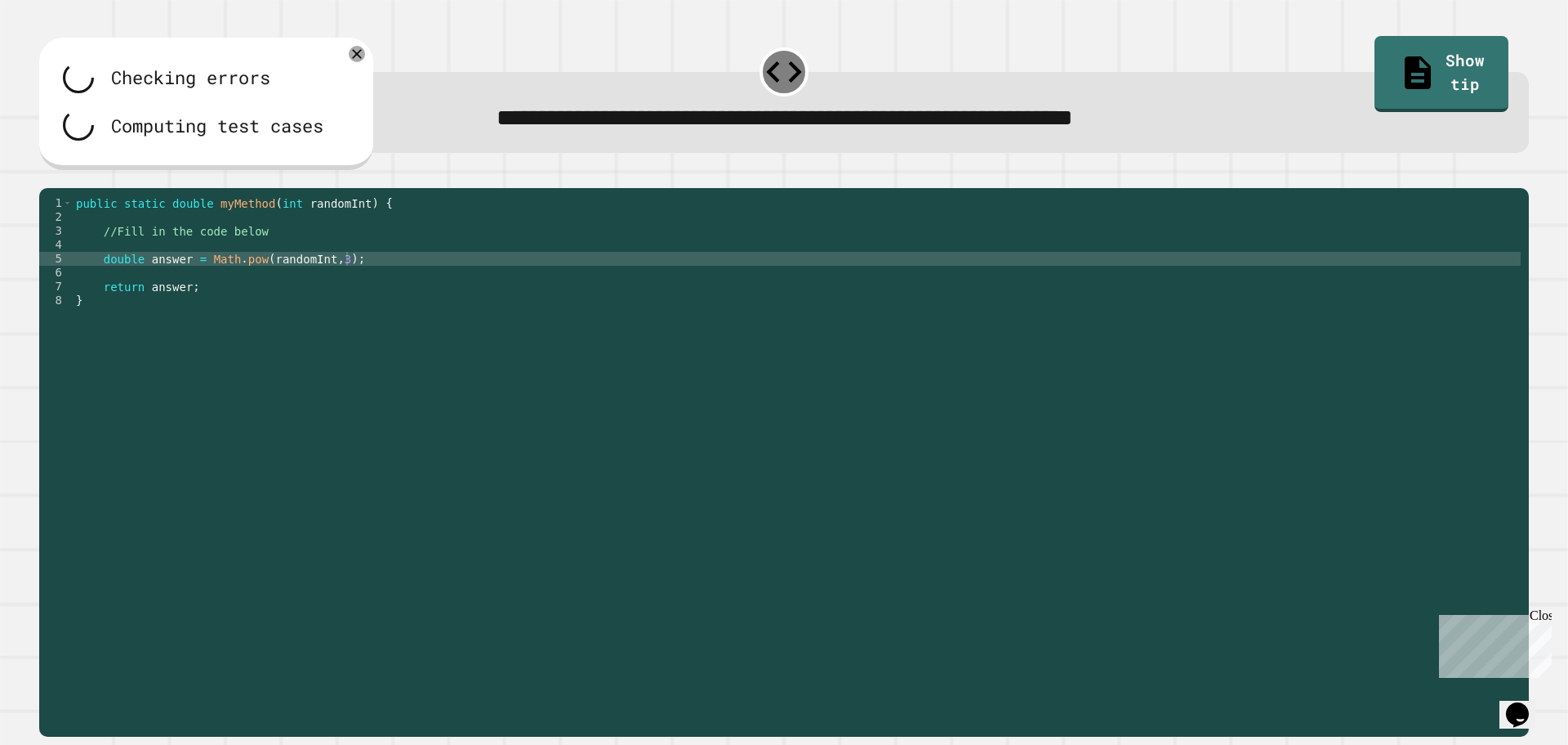
click at [78, 187] on icon "button" at bounding box center [73, 185] width 10 height 10
click at [351, 50] on icon at bounding box center [357, 54] width 20 height 20
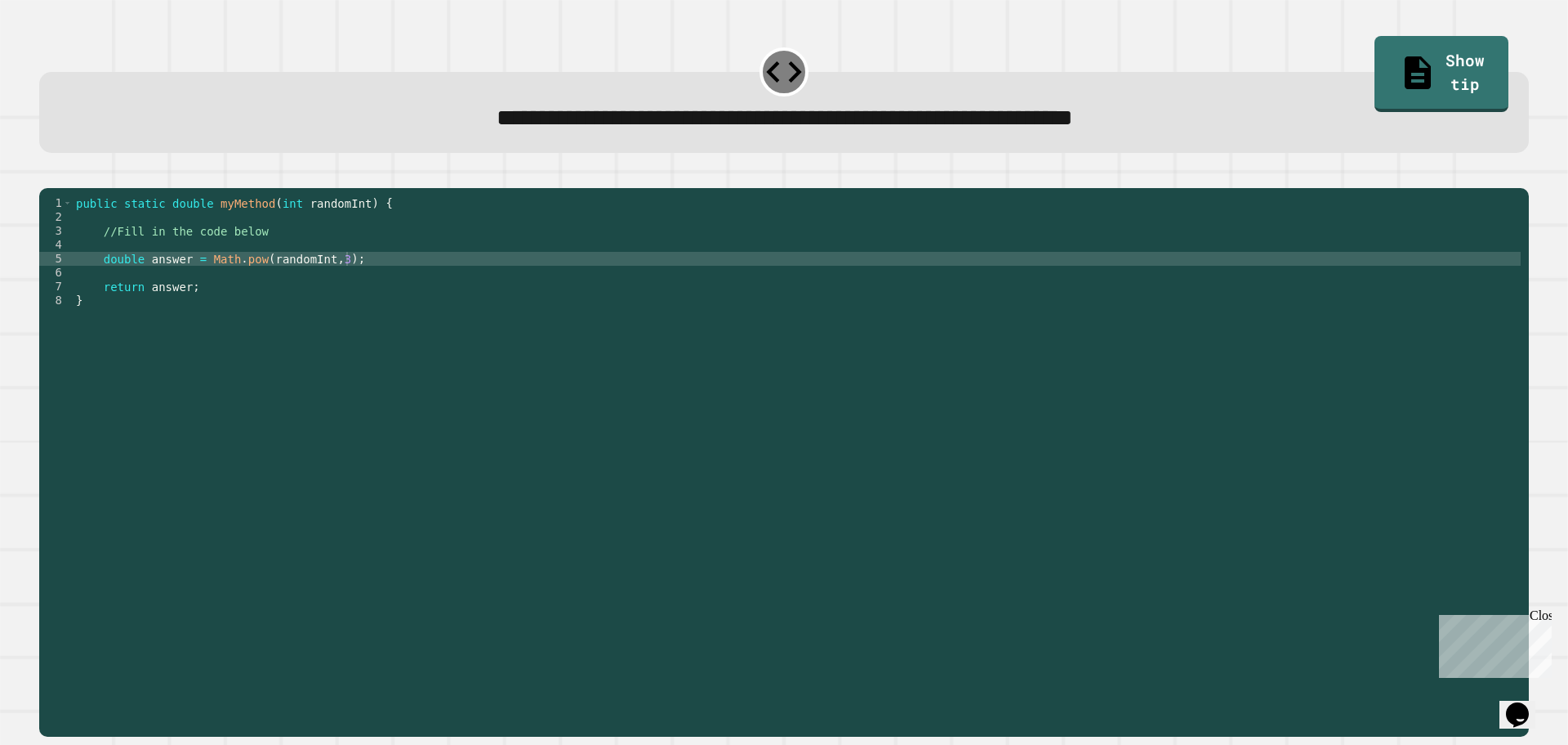
click at [64, 175] on icon "button" at bounding box center [64, 175] width 0 height 0
click at [78, 187] on icon "button" at bounding box center [73, 185] width 10 height 10
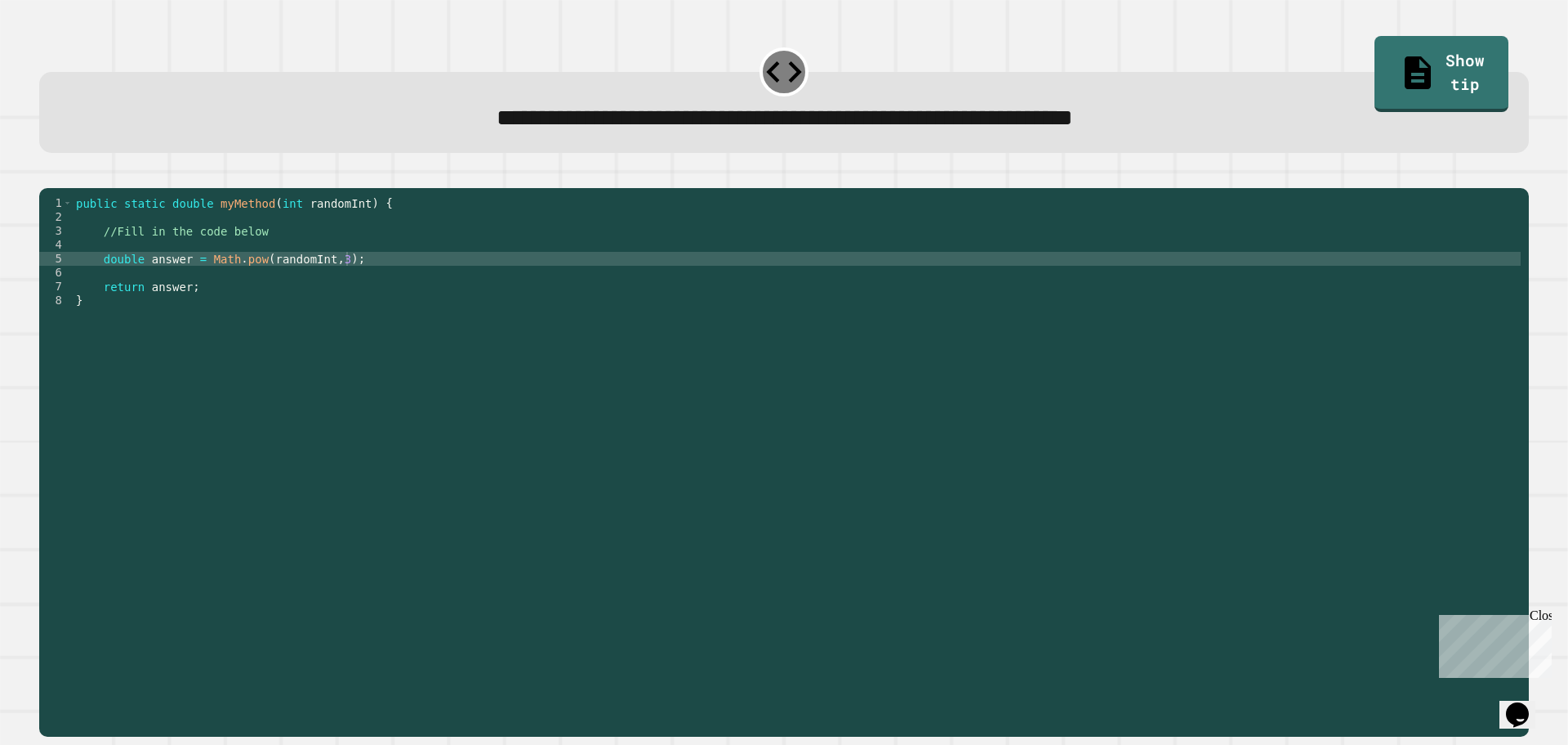
click at [66, 184] on div at bounding box center [784, 178] width 1490 height 20
click at [17, 200] on div "**********" at bounding box center [784, 372] width 1568 height 745
drag, startPoint x: 17, startPoint y: 200, endPoint x: 39, endPoint y: 210, distance: 24.2
click at [22, 201] on div "**********" at bounding box center [784, 372] width 1568 height 745
drag, startPoint x: 39, startPoint y: 210, endPoint x: 71, endPoint y: 201, distance: 33.2
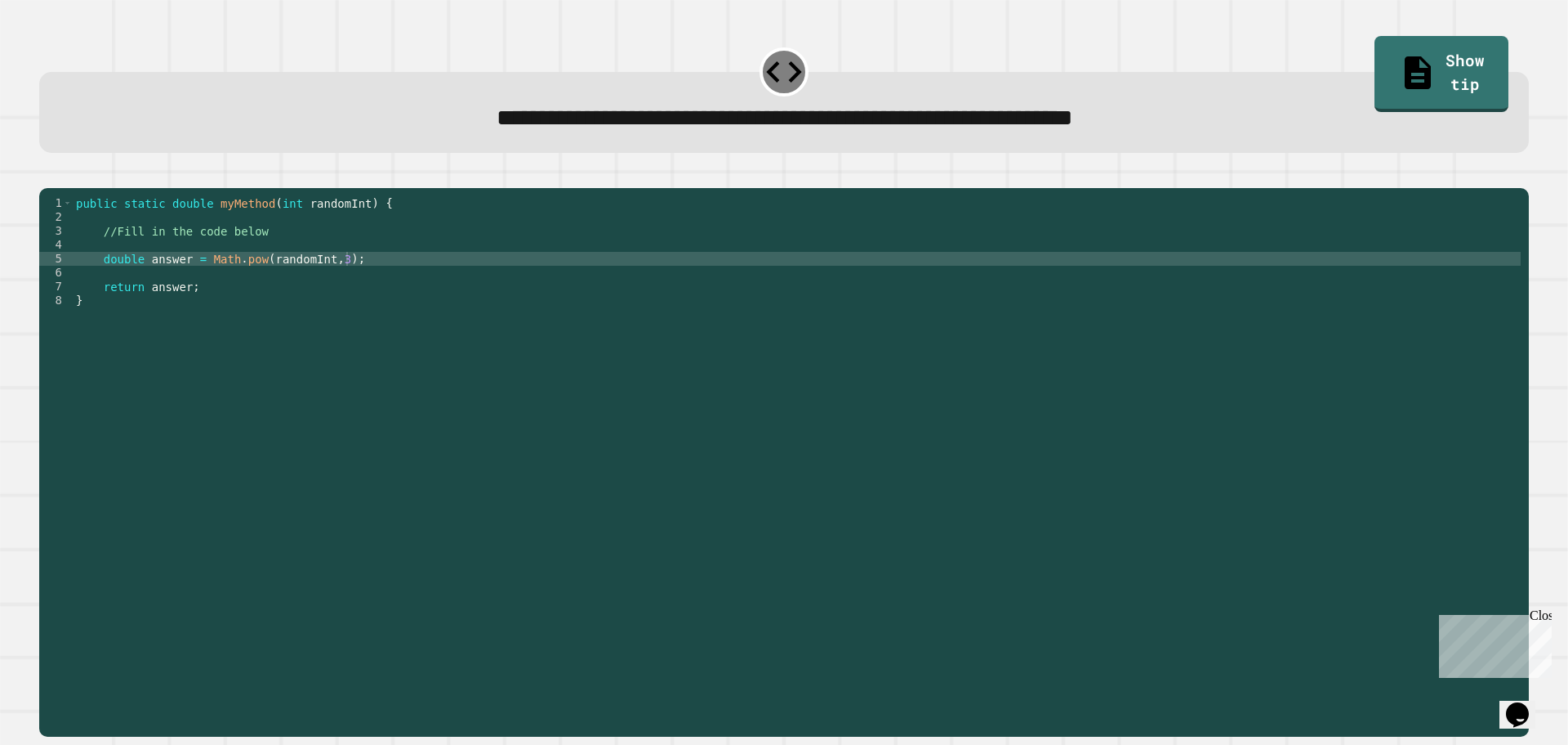
click at [66, 201] on div "**********" at bounding box center [784, 372] width 1568 height 745
click at [71, 188] on div at bounding box center [784, 178] width 1490 height 20
click at [73, 188] on div at bounding box center [784, 178] width 1490 height 20
click at [65, 188] on div at bounding box center [784, 178] width 1490 height 20
click at [59, 188] on div at bounding box center [784, 178] width 1490 height 20
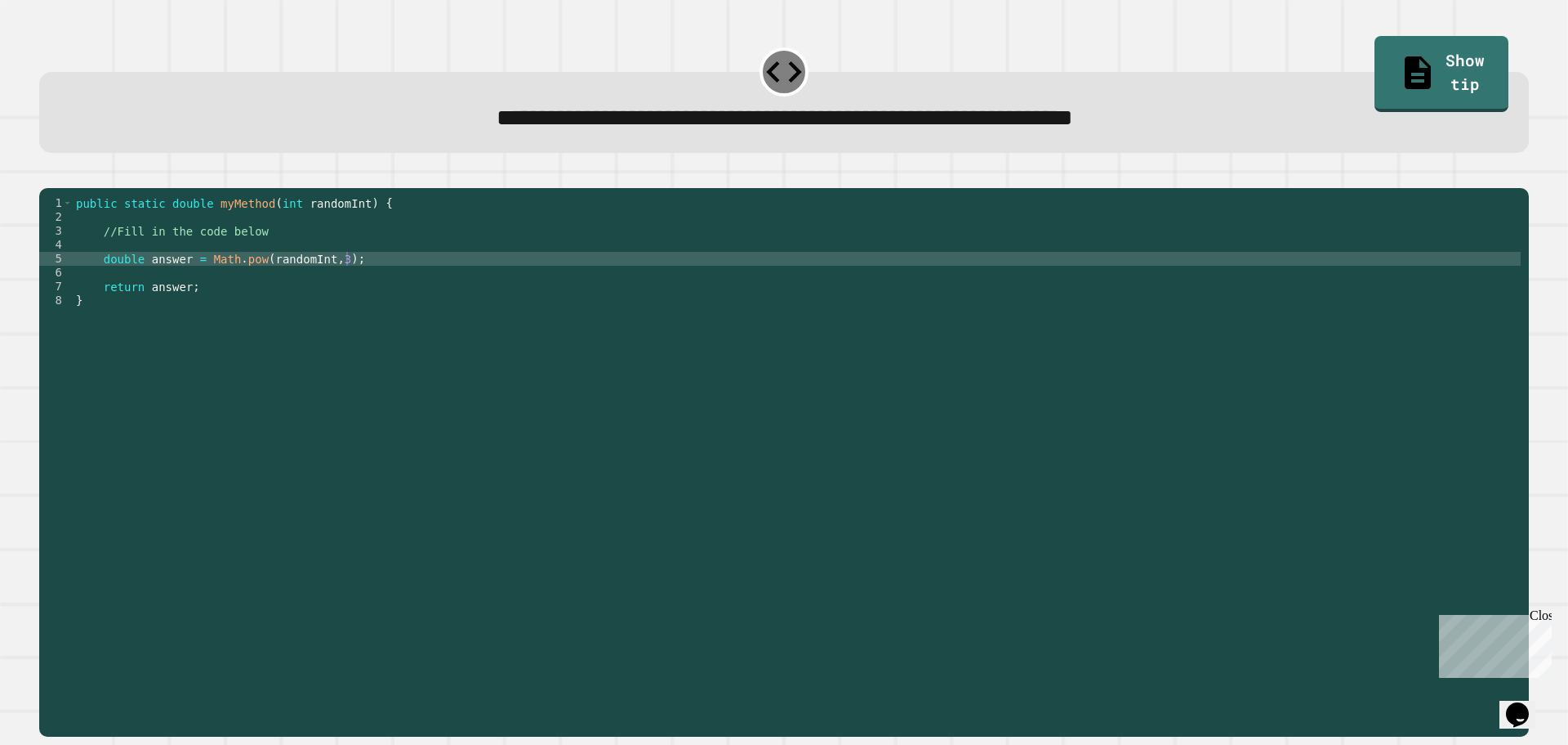
click at [75, 187] on div at bounding box center [784, 178] width 1490 height 20
click at [64, 175] on button "button" at bounding box center [64, 175] width 0 height 0
click at [78, 187] on icon "button" at bounding box center [73, 185] width 10 height 10
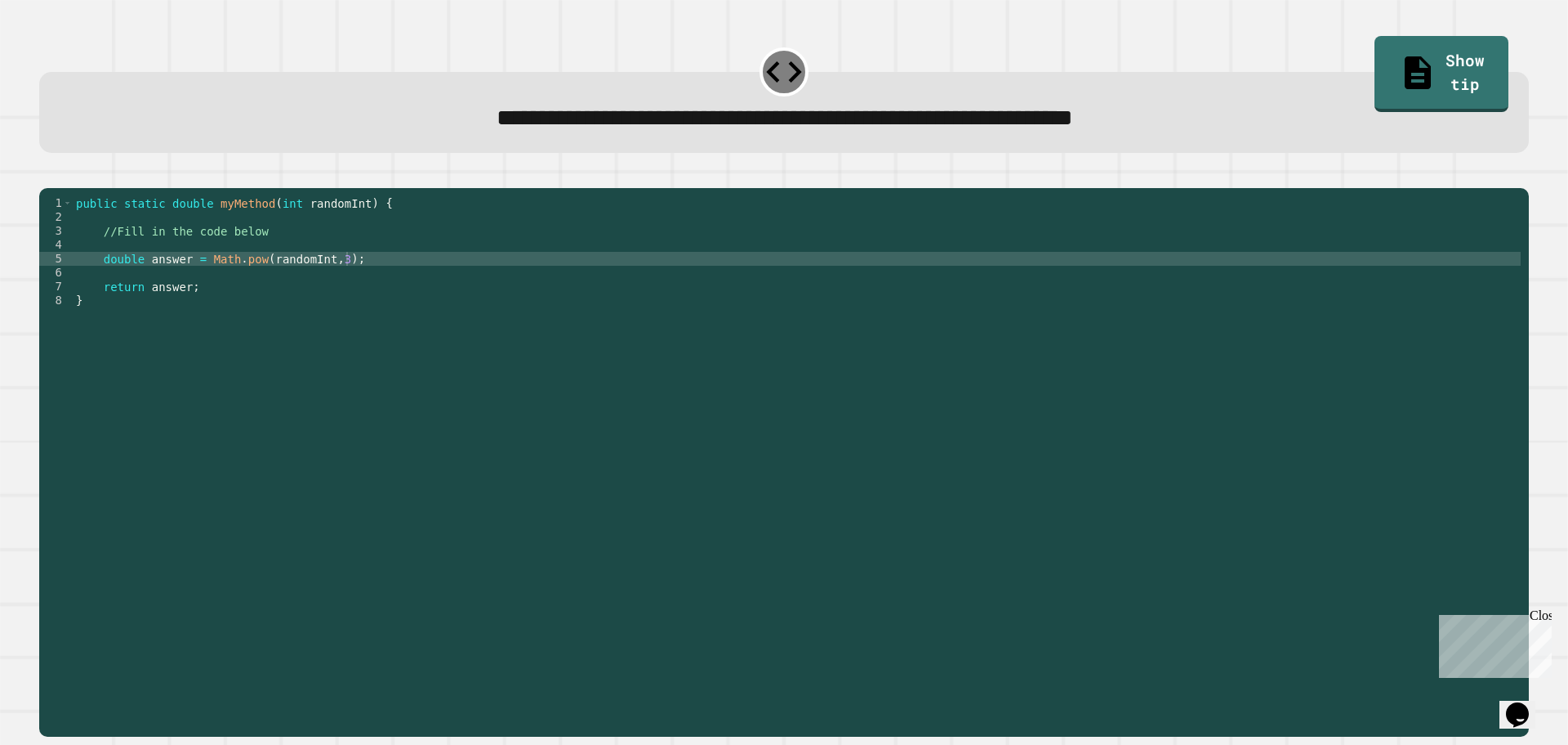
click at [88, 176] on div at bounding box center [784, 178] width 1490 height 20
click at [102, 185] on div at bounding box center [784, 178] width 1490 height 20
click at [64, 175] on icon "button" at bounding box center [64, 175] width 0 height 0
click at [78, 187] on icon "button" at bounding box center [73, 185] width 10 height 10
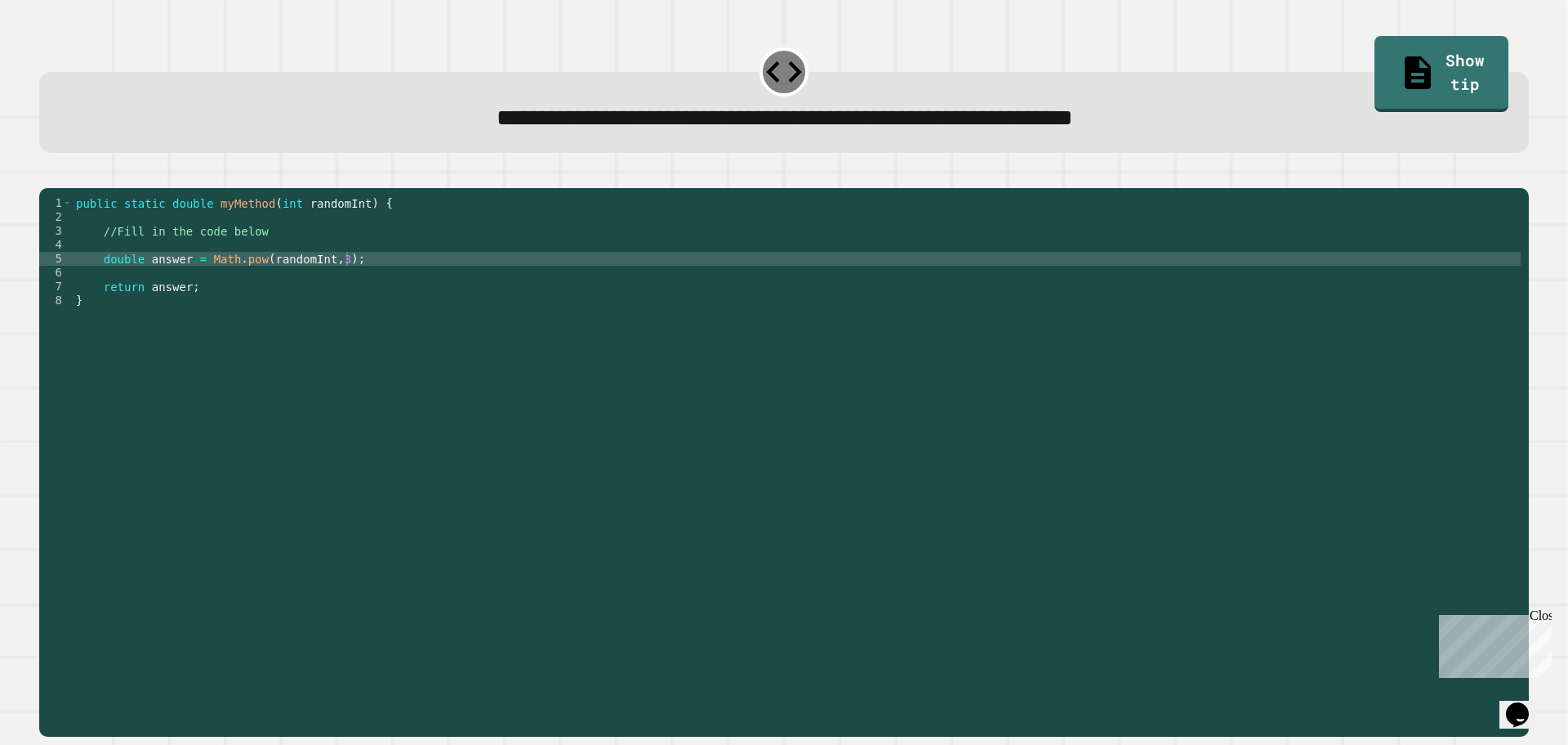
click at [78, 187] on icon "button" at bounding box center [73, 185] width 10 height 10
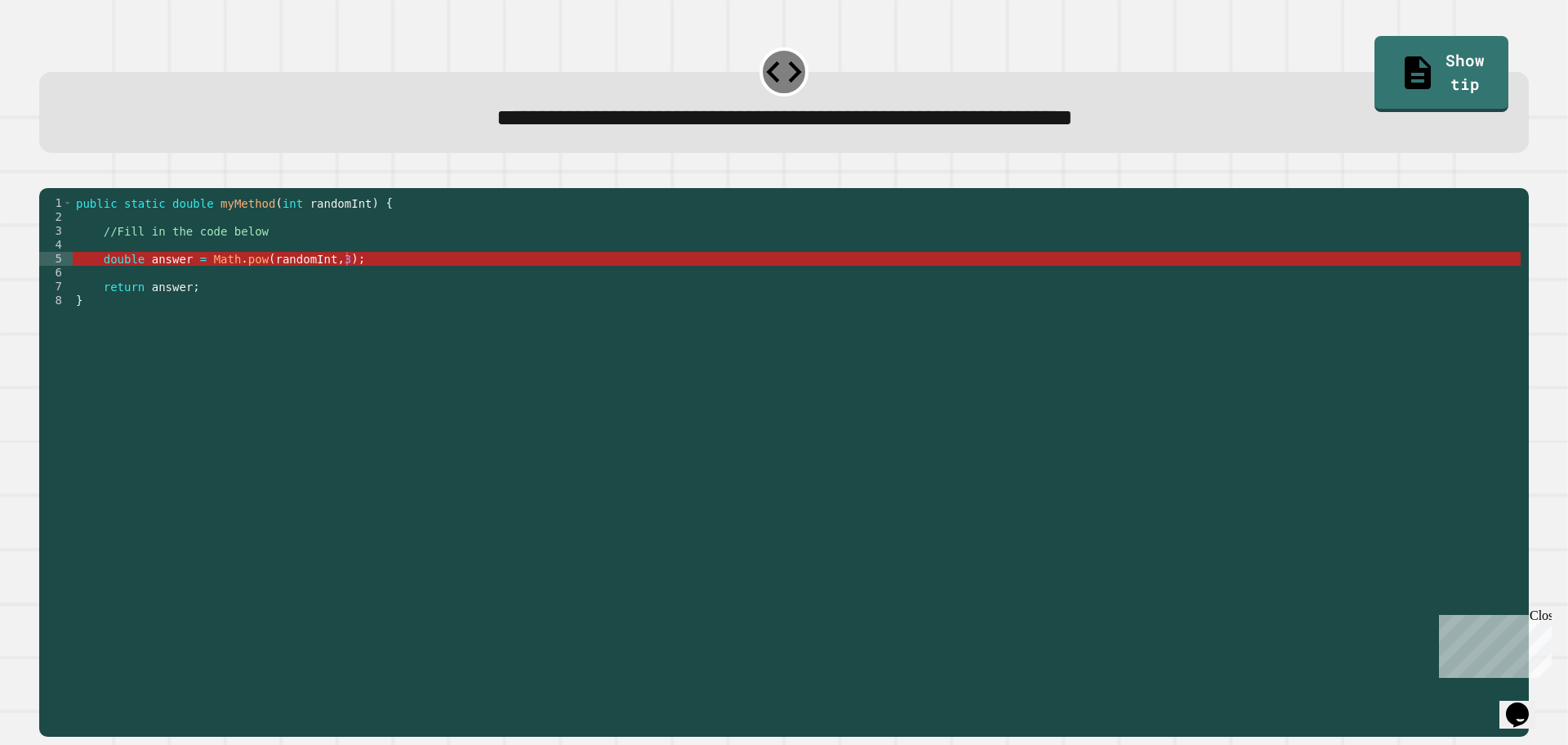
click at [114, 187] on div at bounding box center [784, 178] width 1490 height 20
click at [47, 175] on icon "button" at bounding box center [47, 175] width 0 height 0
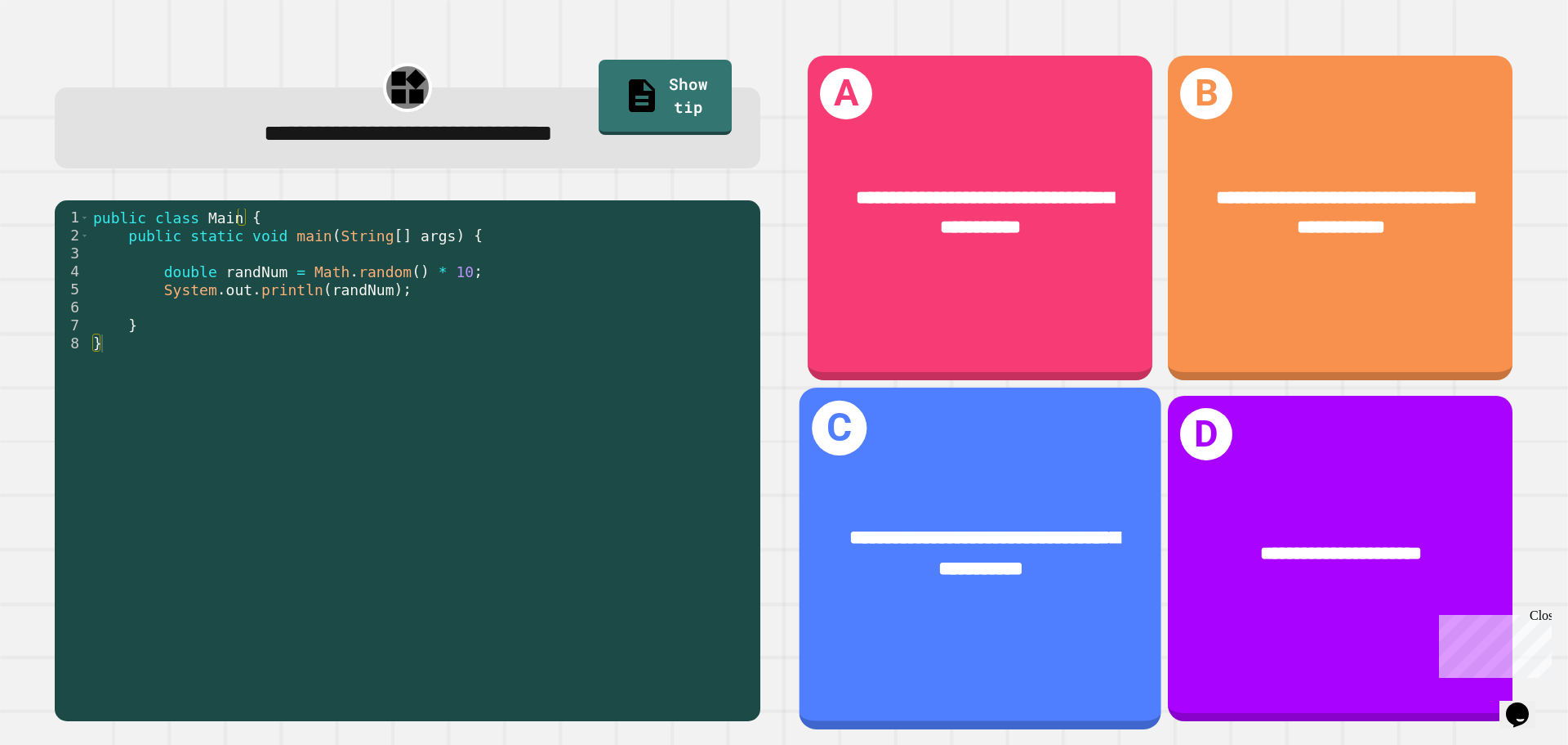
click at [1005, 484] on div "**********" at bounding box center [980, 554] width 361 height 140
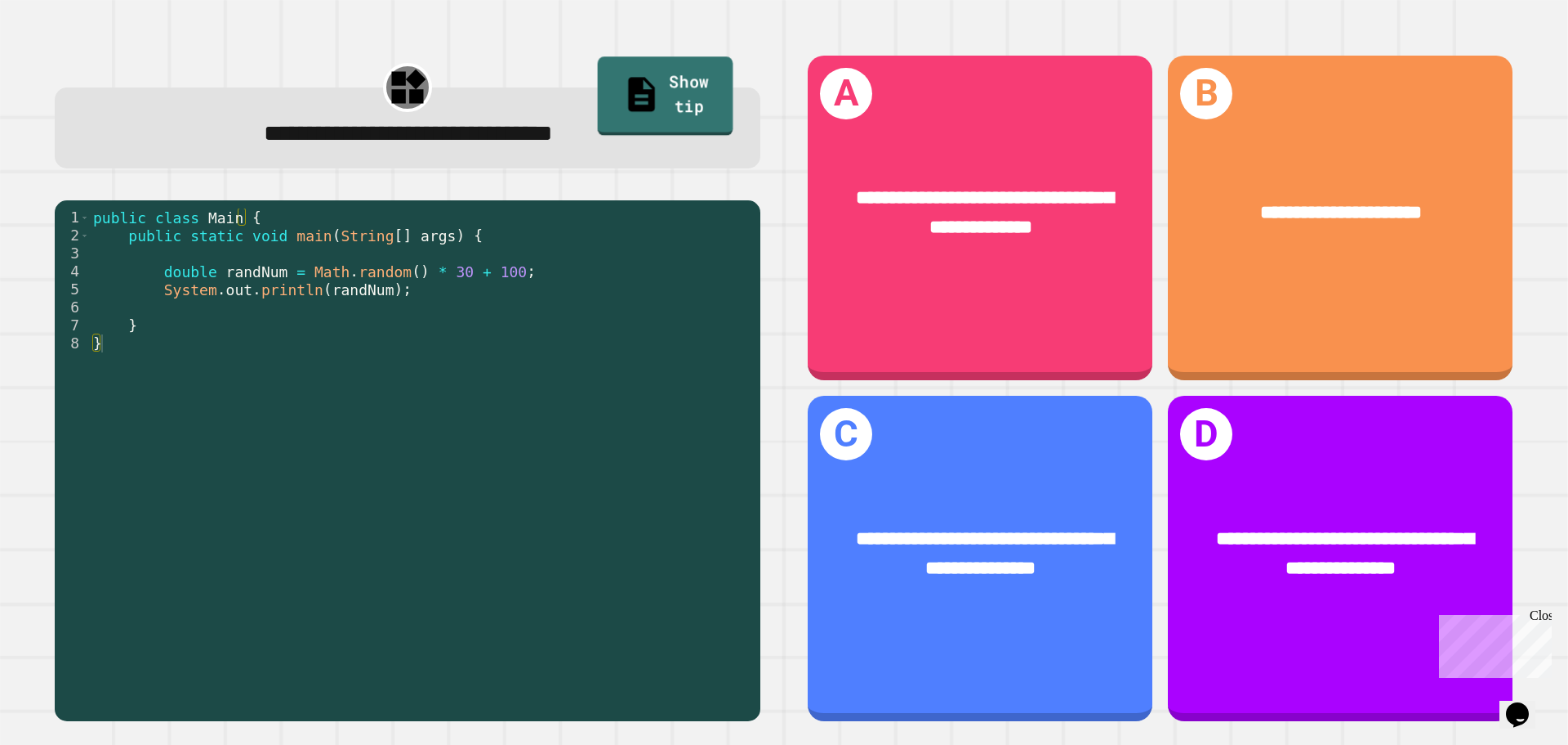
click at [666, 79] on link "Show tip" at bounding box center [665, 96] width 135 height 79
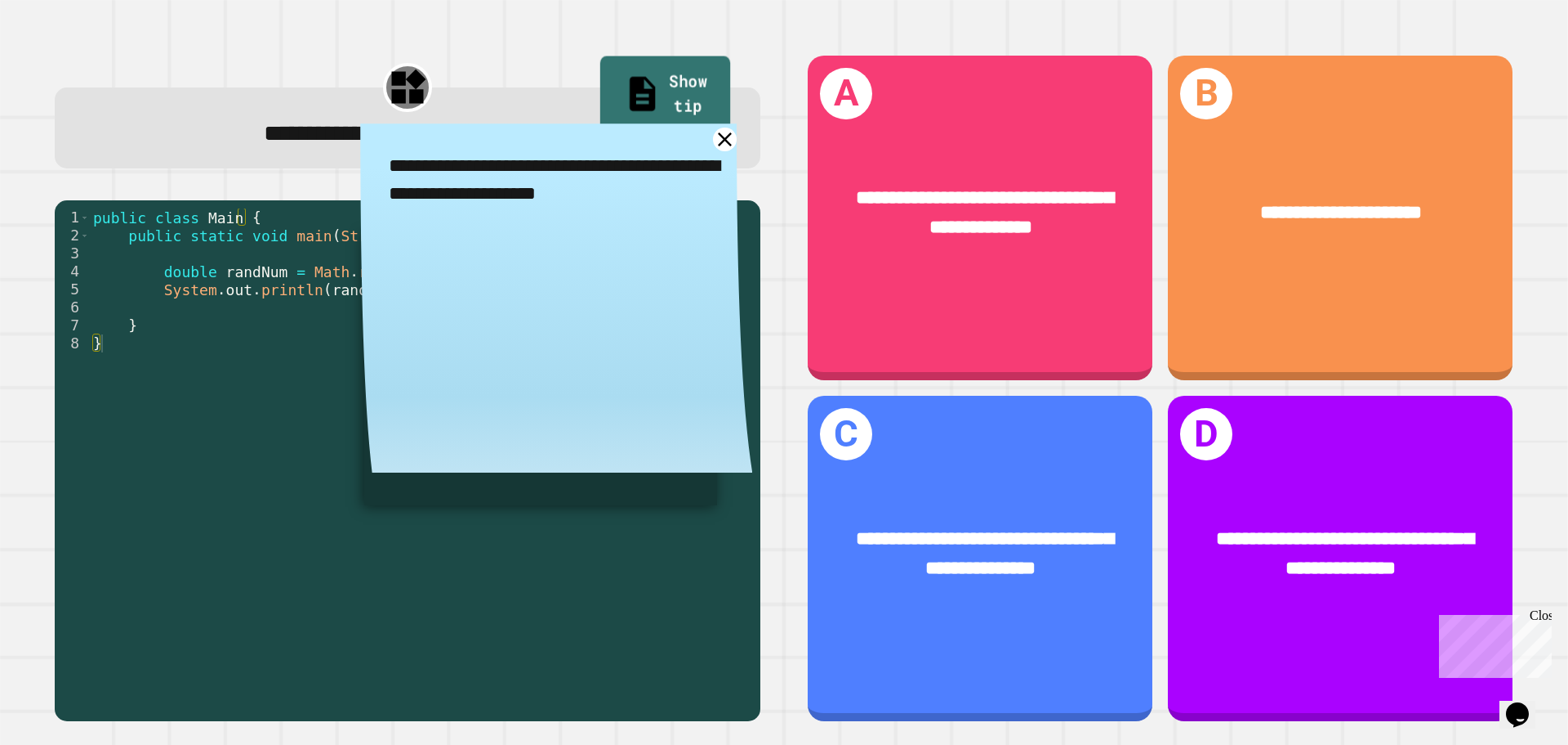
click at [656, 77] on link "Show tip" at bounding box center [666, 96] width 130 height 79
click at [717, 138] on icon at bounding box center [725, 139] width 17 height 17
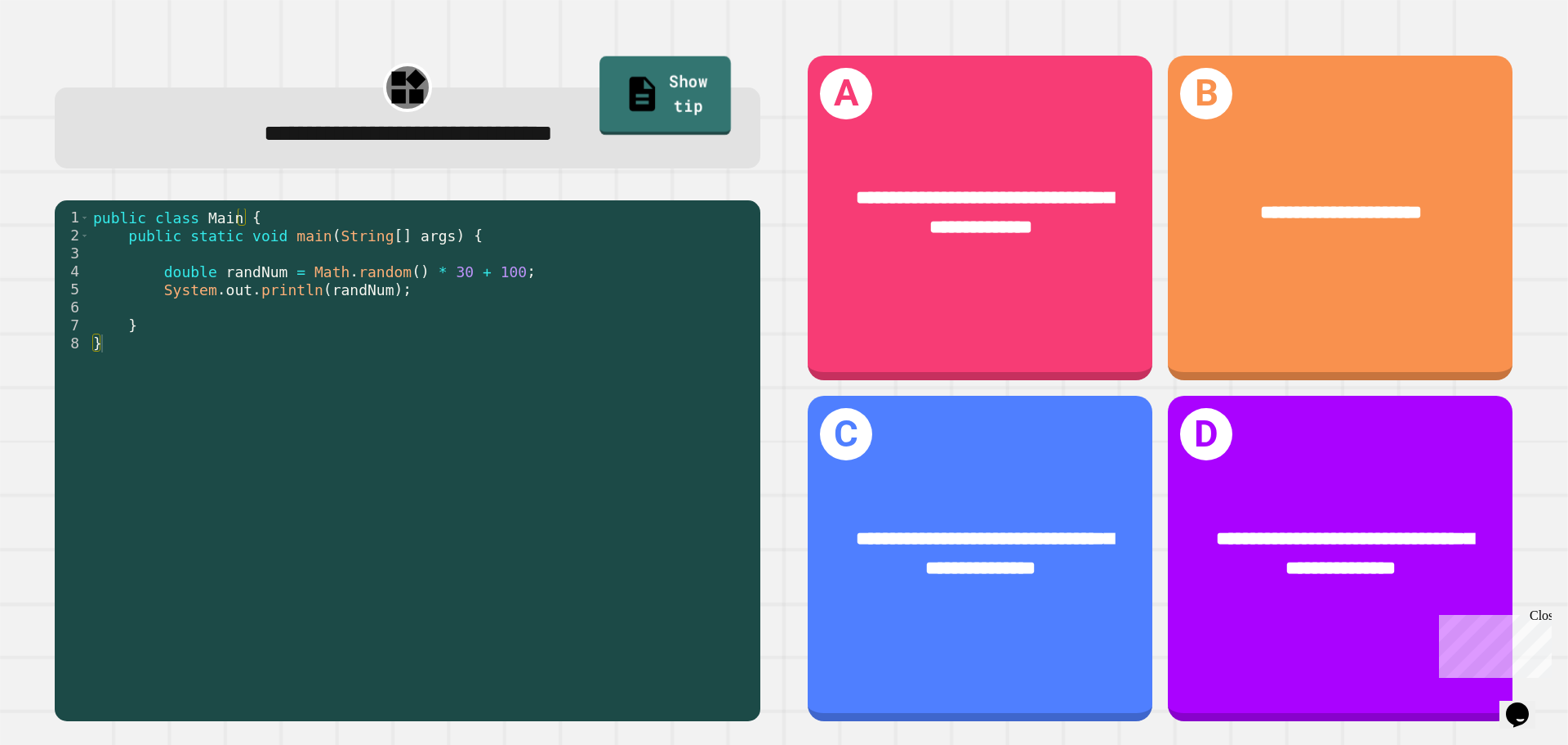
click at [623, 82] on icon at bounding box center [642, 93] width 39 height 41
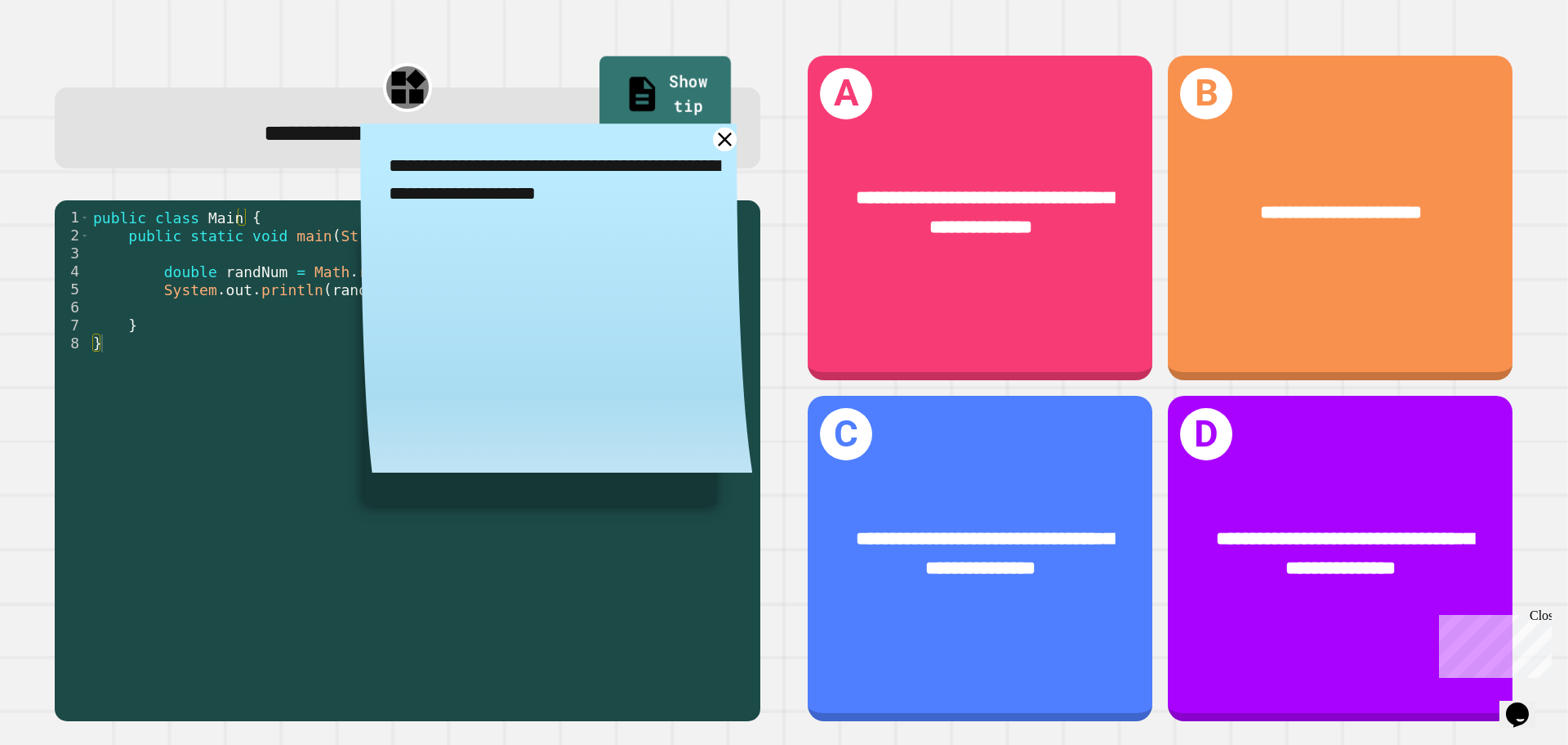
click at [616, 84] on link "Show tip" at bounding box center [665, 96] width 131 height 79
click at [713, 145] on icon at bounding box center [725, 139] width 29 height 29
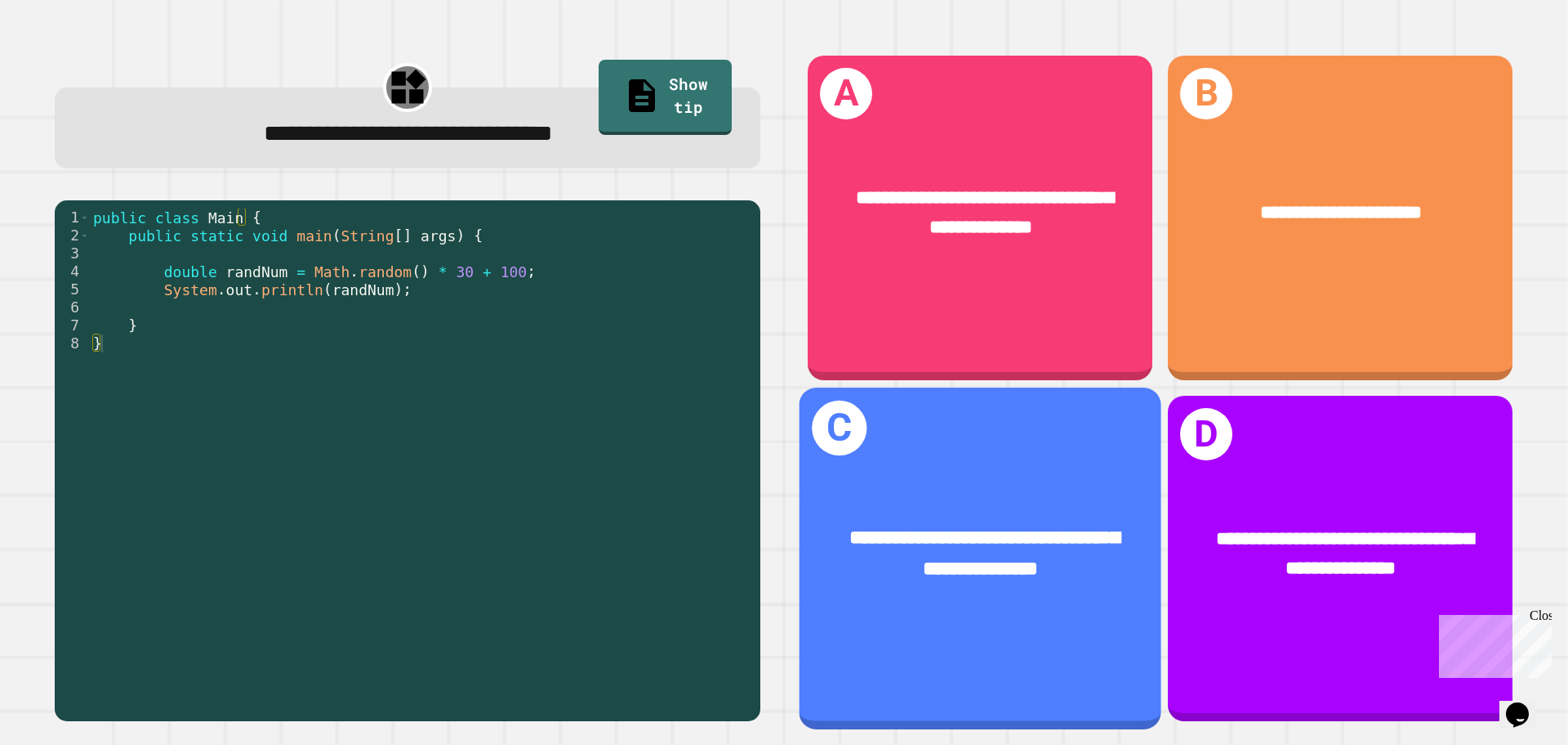
click at [1029, 541] on span "**********" at bounding box center [984, 552] width 271 height 50
